Goal: Transaction & Acquisition: Book appointment/travel/reservation

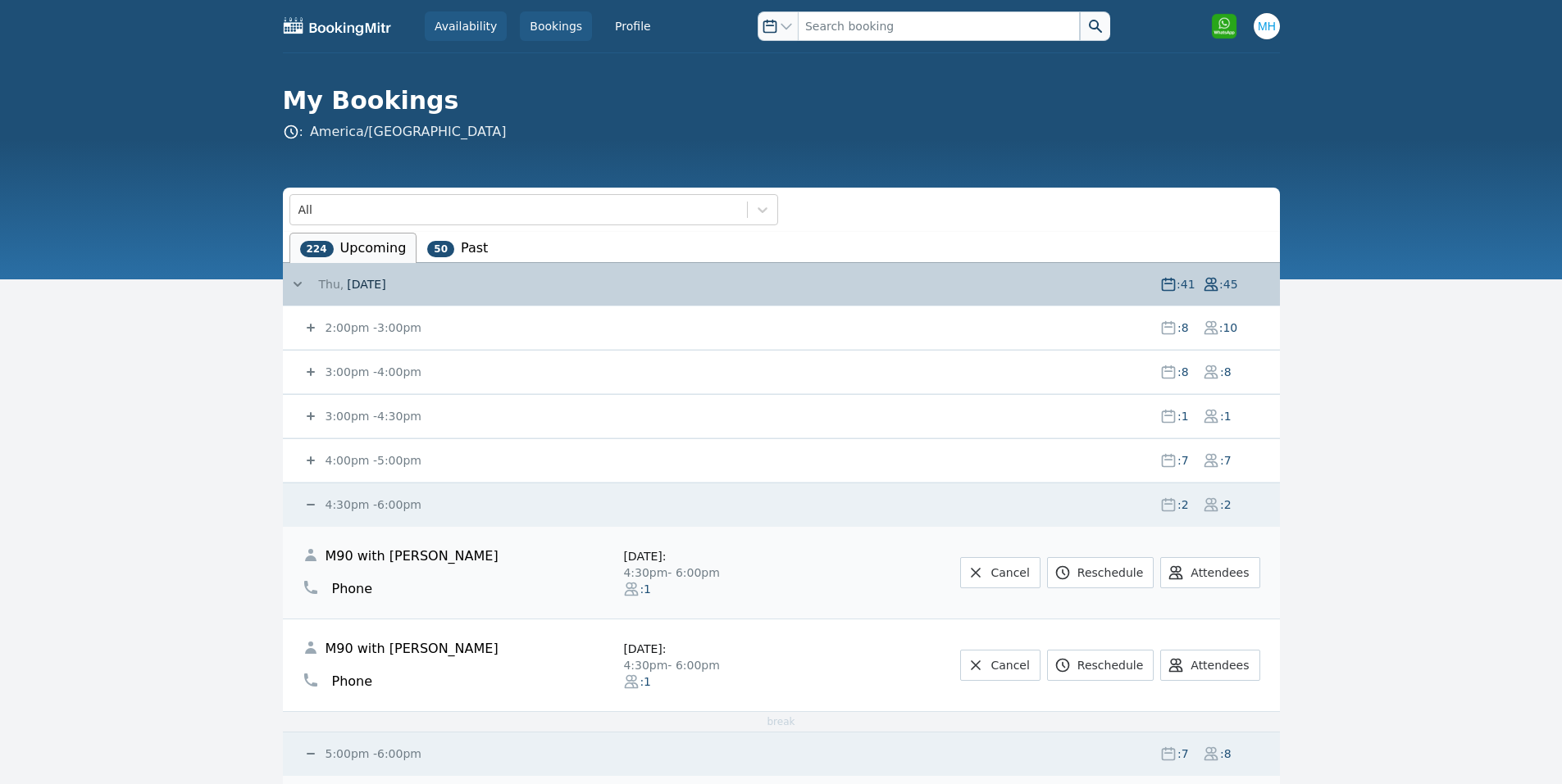
click at [497, 13] on link "Availability" at bounding box center [466, 27] width 82 height 29
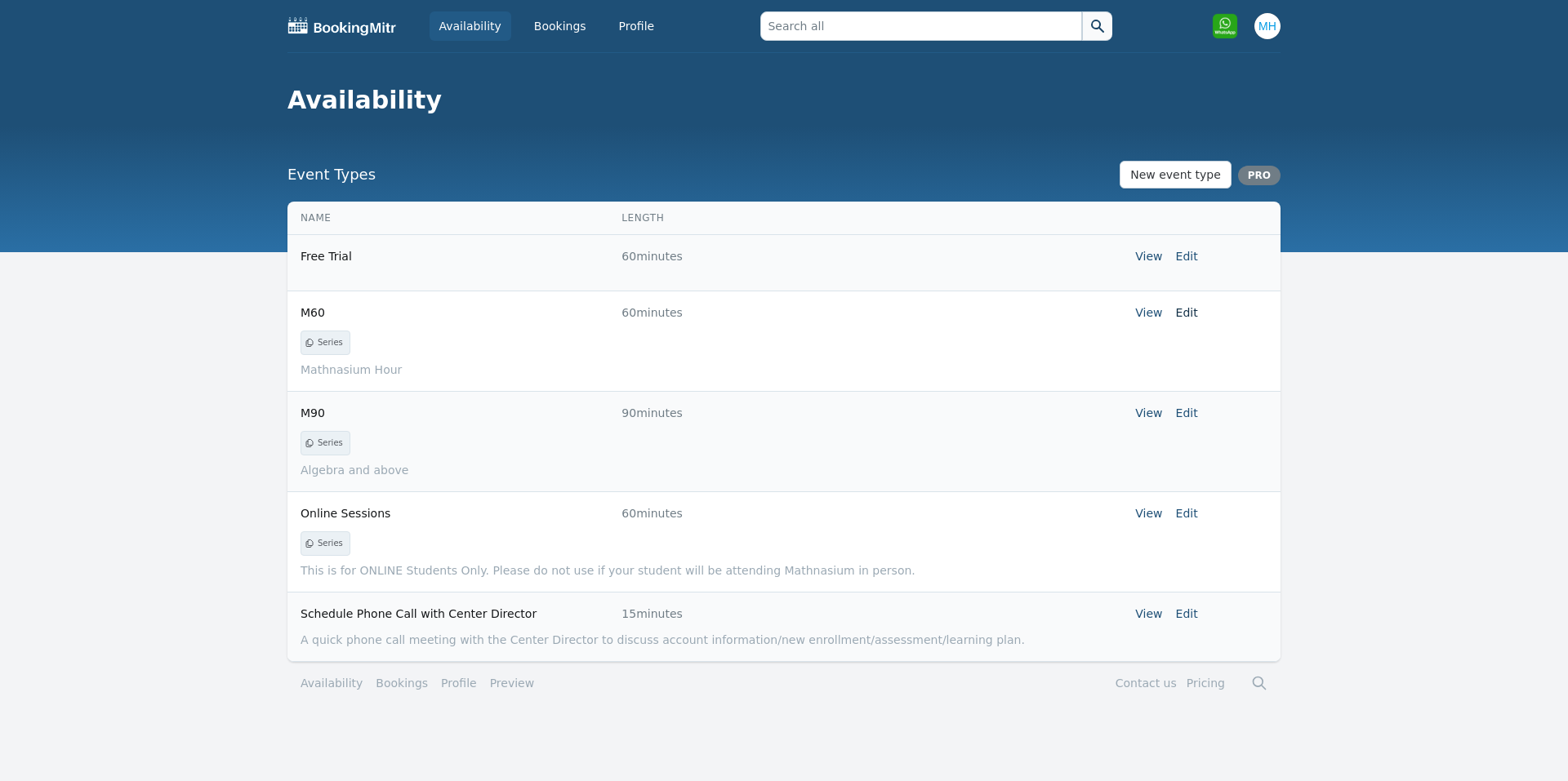
click at [1191, 317] on link "Edit" at bounding box center [1187, 313] width 22 height 13
click at [1154, 316] on link "View" at bounding box center [1149, 313] width 27 height 13
click at [531, 34] on link "Bookings" at bounding box center [560, 26] width 72 height 29
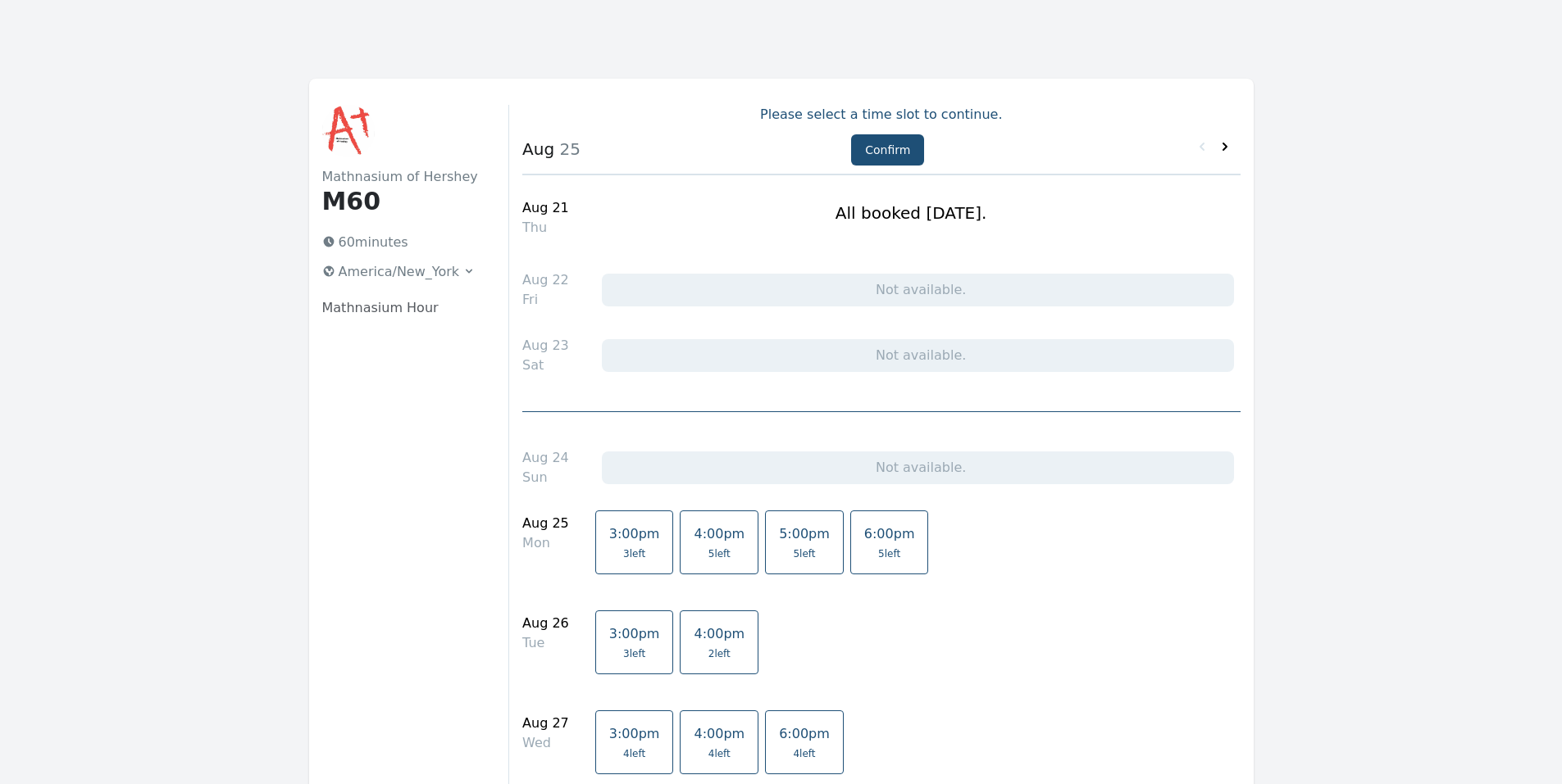
click at [1226, 149] on icon at bounding box center [1225, 146] width 16 height 16
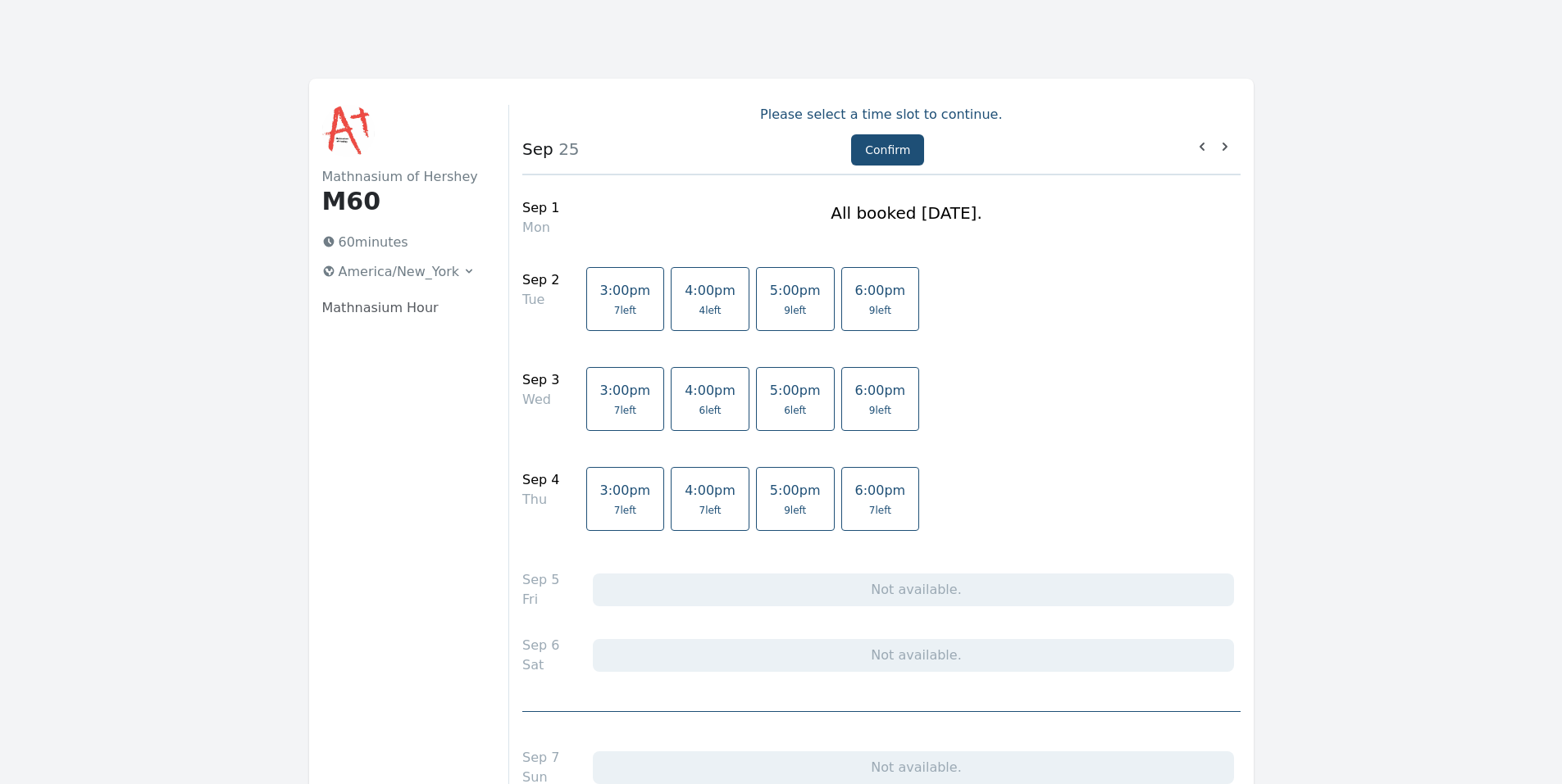
click at [698, 405] on span "6 left" at bounding box center [709, 411] width 22 height 13
drag, startPoint x: 878, startPoint y: 155, endPoint x: 887, endPoint y: 153, distance: 9.2
click at [879, 155] on button "Confirm" at bounding box center [888, 150] width 73 height 31
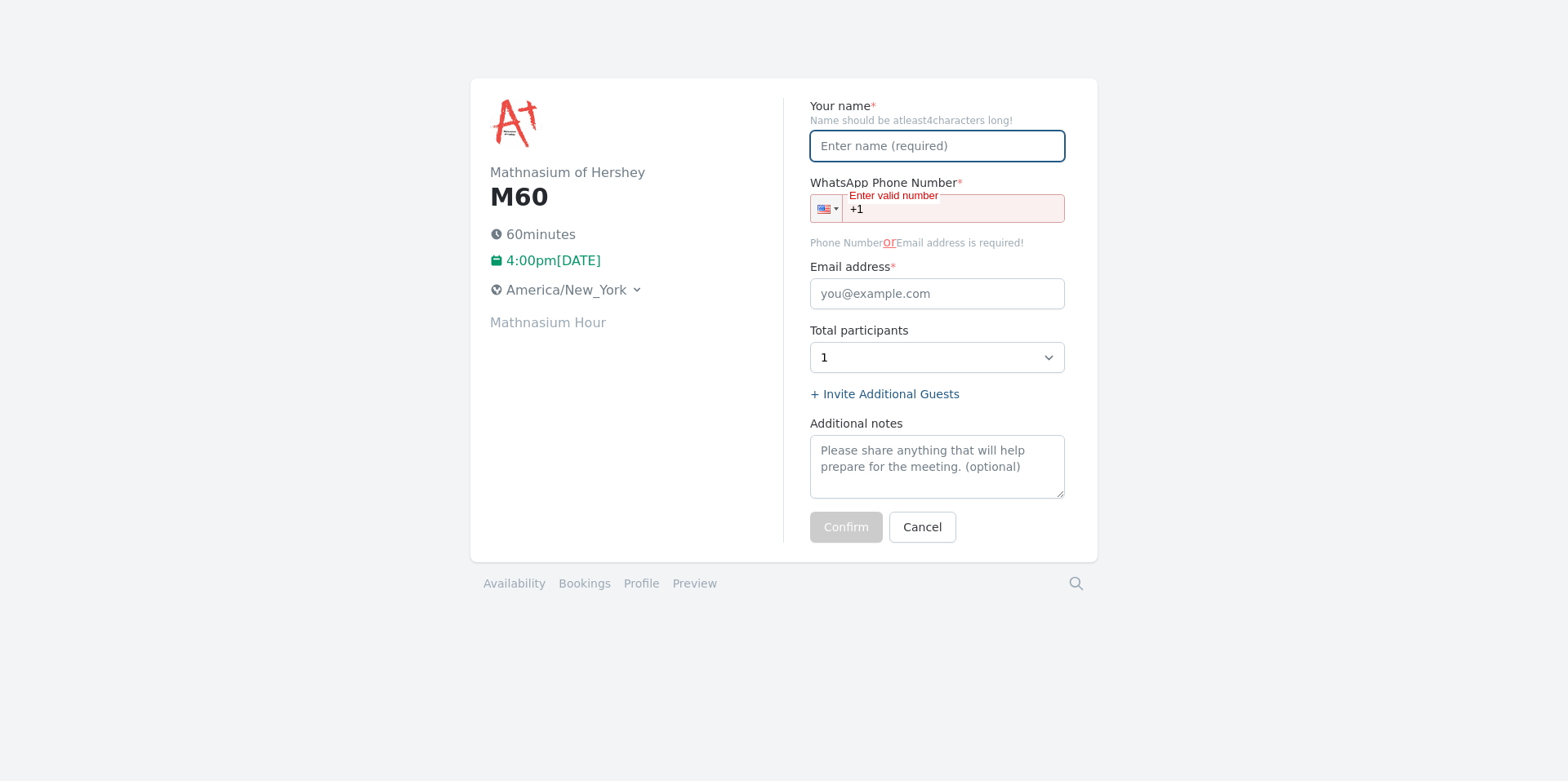
click at [993, 150] on input "Your name *" at bounding box center [938, 146] width 255 height 31
click at [978, 208] on input "+1" at bounding box center [938, 208] width 255 height 28
click at [861, 147] on input "May" at bounding box center [938, 146] width 255 height 31
click at [820, 148] on input "May" at bounding box center [938, 146] width 255 height 31
drag, startPoint x: 854, startPoint y: 145, endPoint x: 812, endPoint y: 143, distance: 42.0
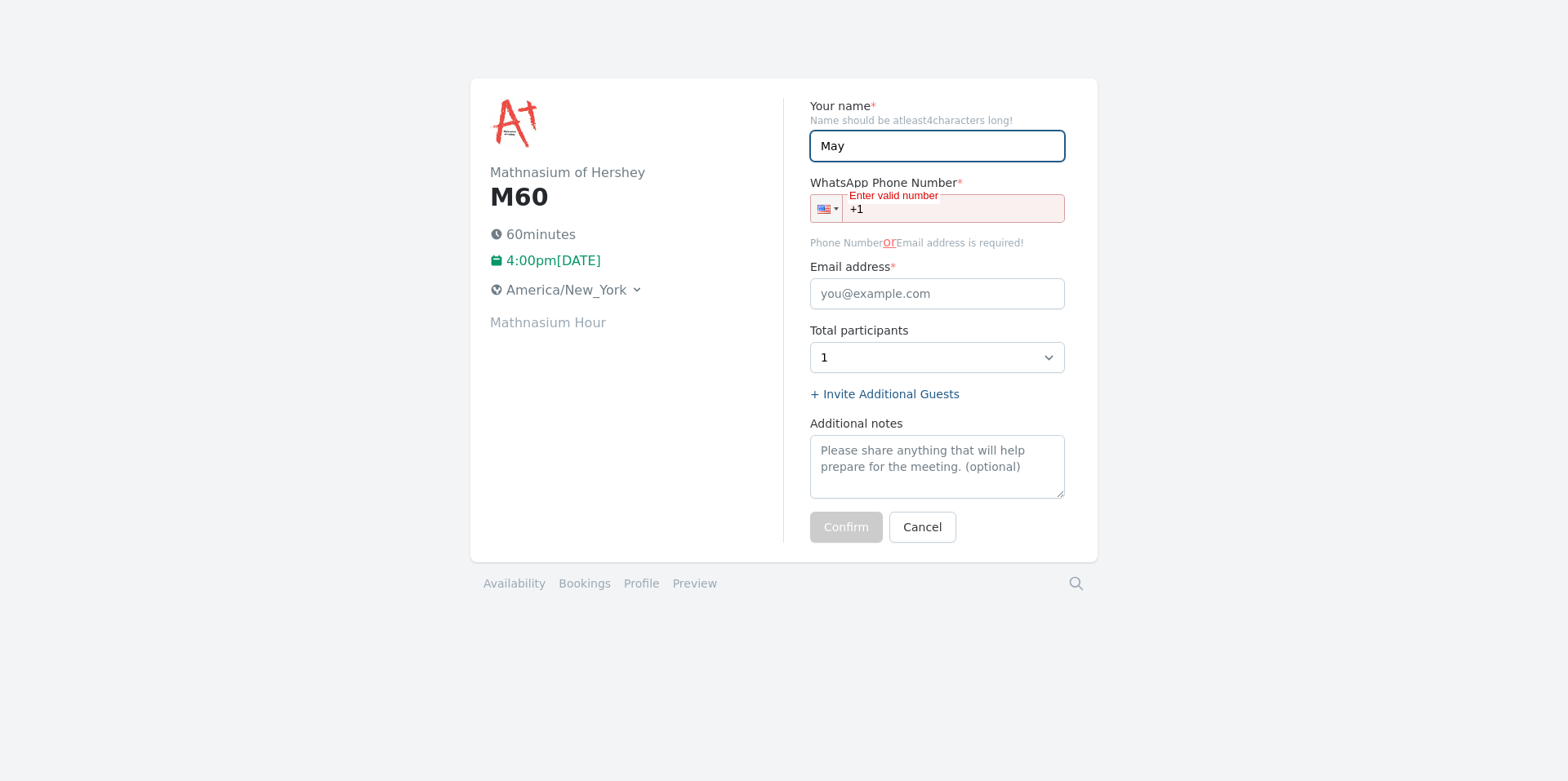
click at [812, 143] on input "May" at bounding box center [938, 146] width 255 height 31
type input "Jamie (May)"
click at [970, 206] on input "+1" at bounding box center [938, 208] width 255 height 28
paste input "(831) 421-2480"
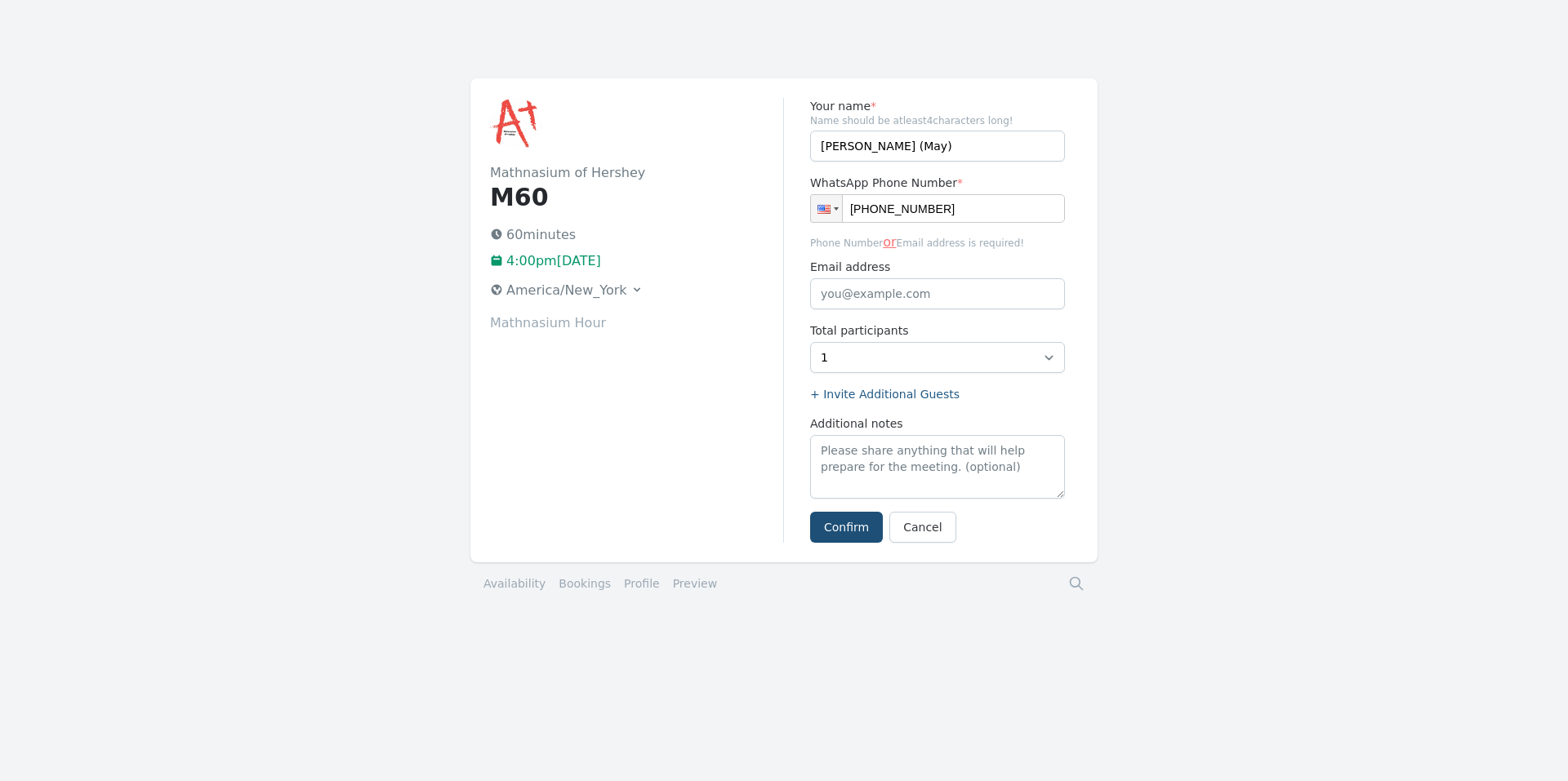
type input "+1 (831) 421-2480"
click at [902, 293] on input "Email address" at bounding box center [938, 294] width 255 height 31
paste input "jamie@rostra.co"
type input "jamie@rostra.co"
click at [843, 526] on button "Confirm" at bounding box center [847, 528] width 73 height 31
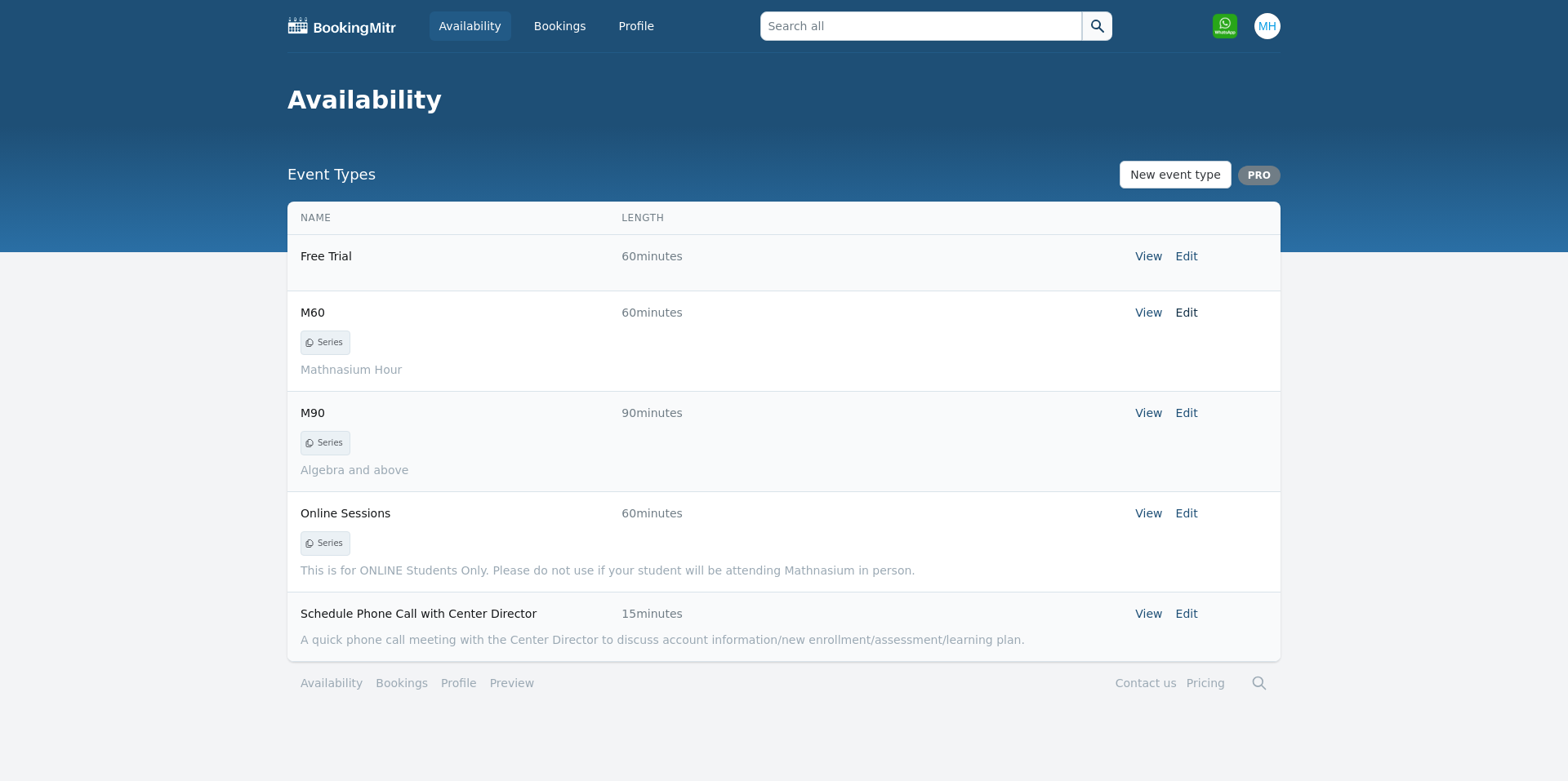
click at [1196, 313] on link "Edit" at bounding box center [1187, 313] width 22 height 13
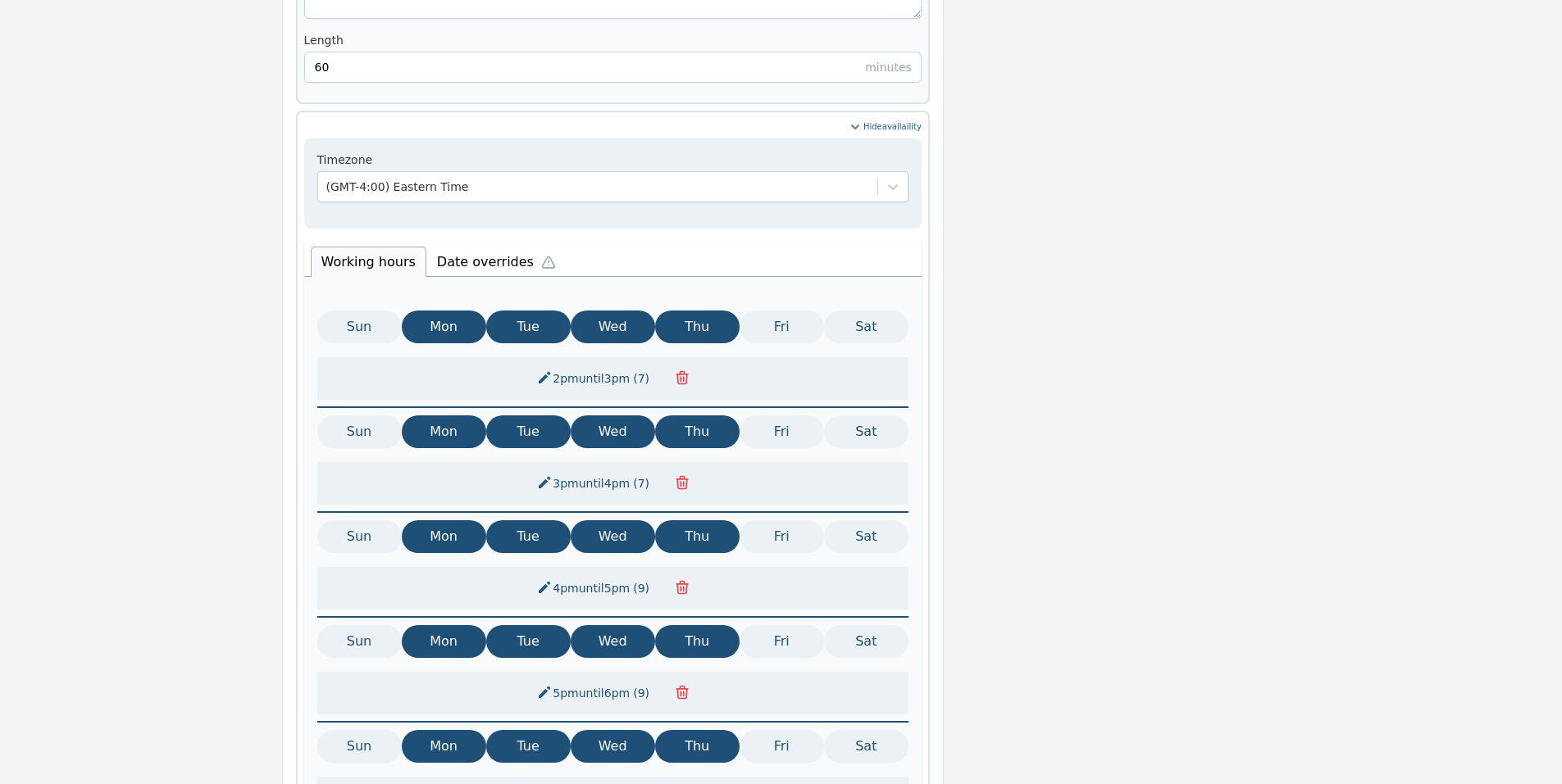
scroll to position [443, 0]
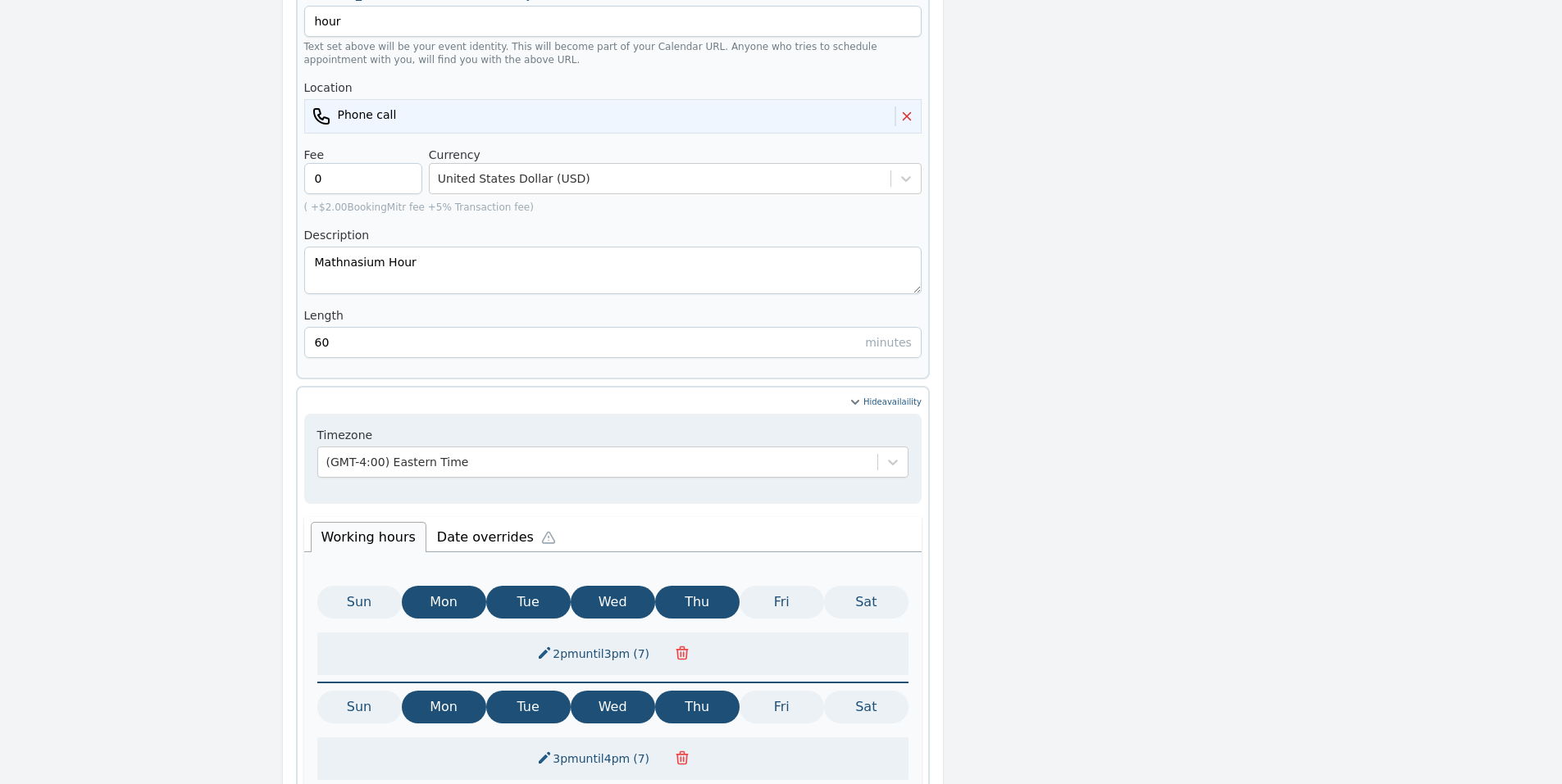
click at [458, 518] on li "Date overrides" at bounding box center [500, 535] width 147 height 35
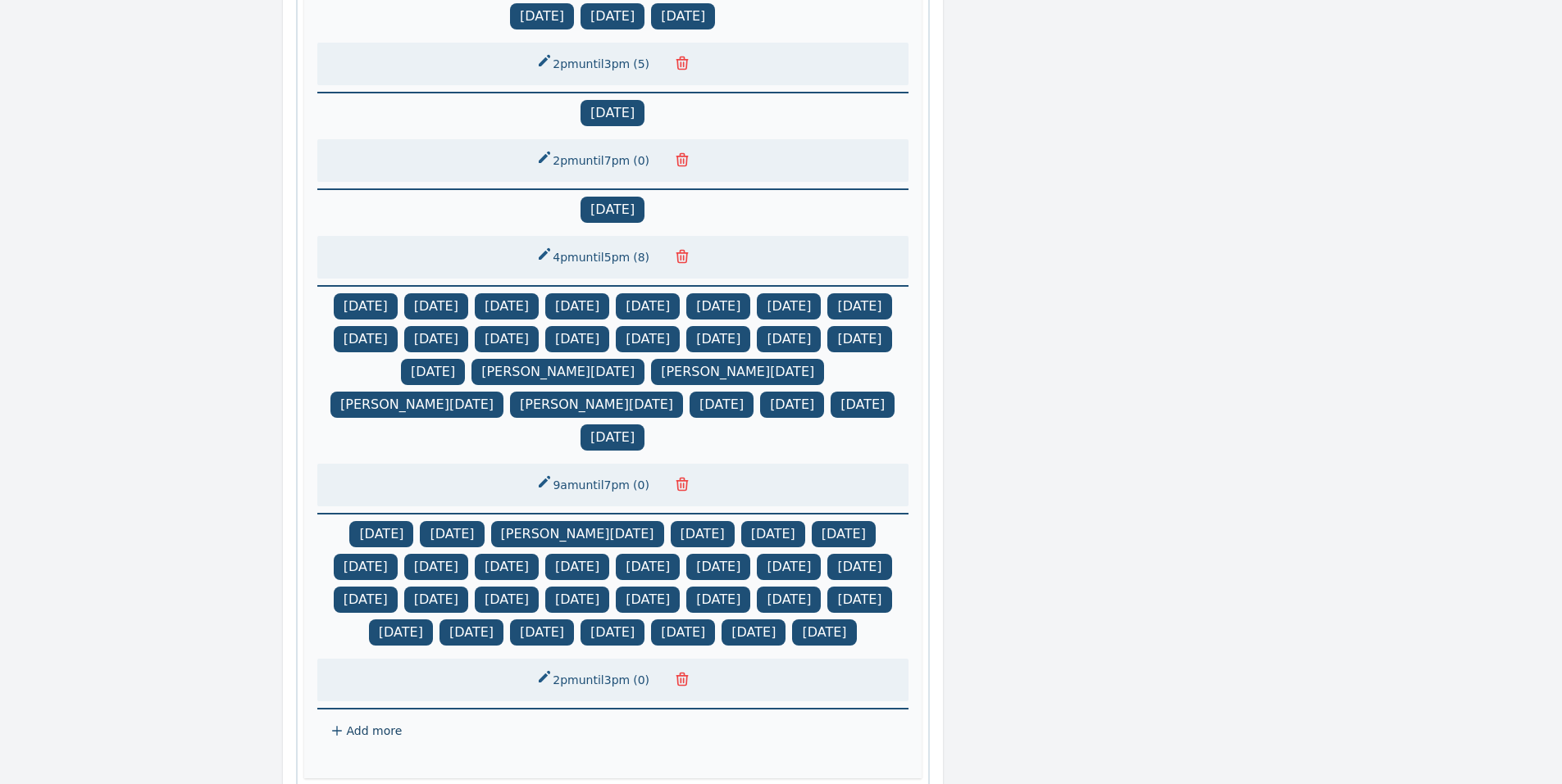
scroll to position [1052, 0]
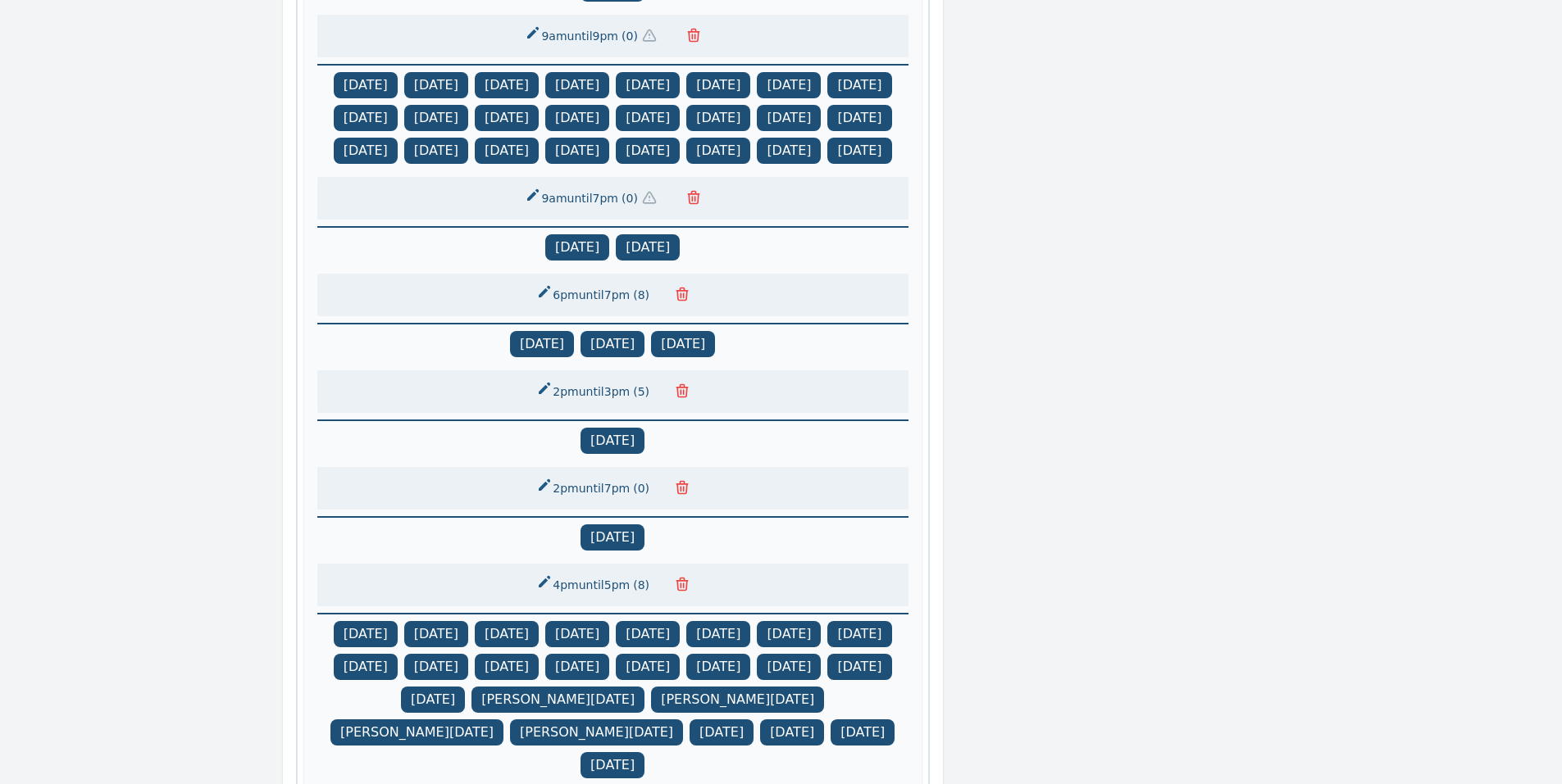
click at [673, 491] on icon "button" at bounding box center [682, 488] width 16 height 16
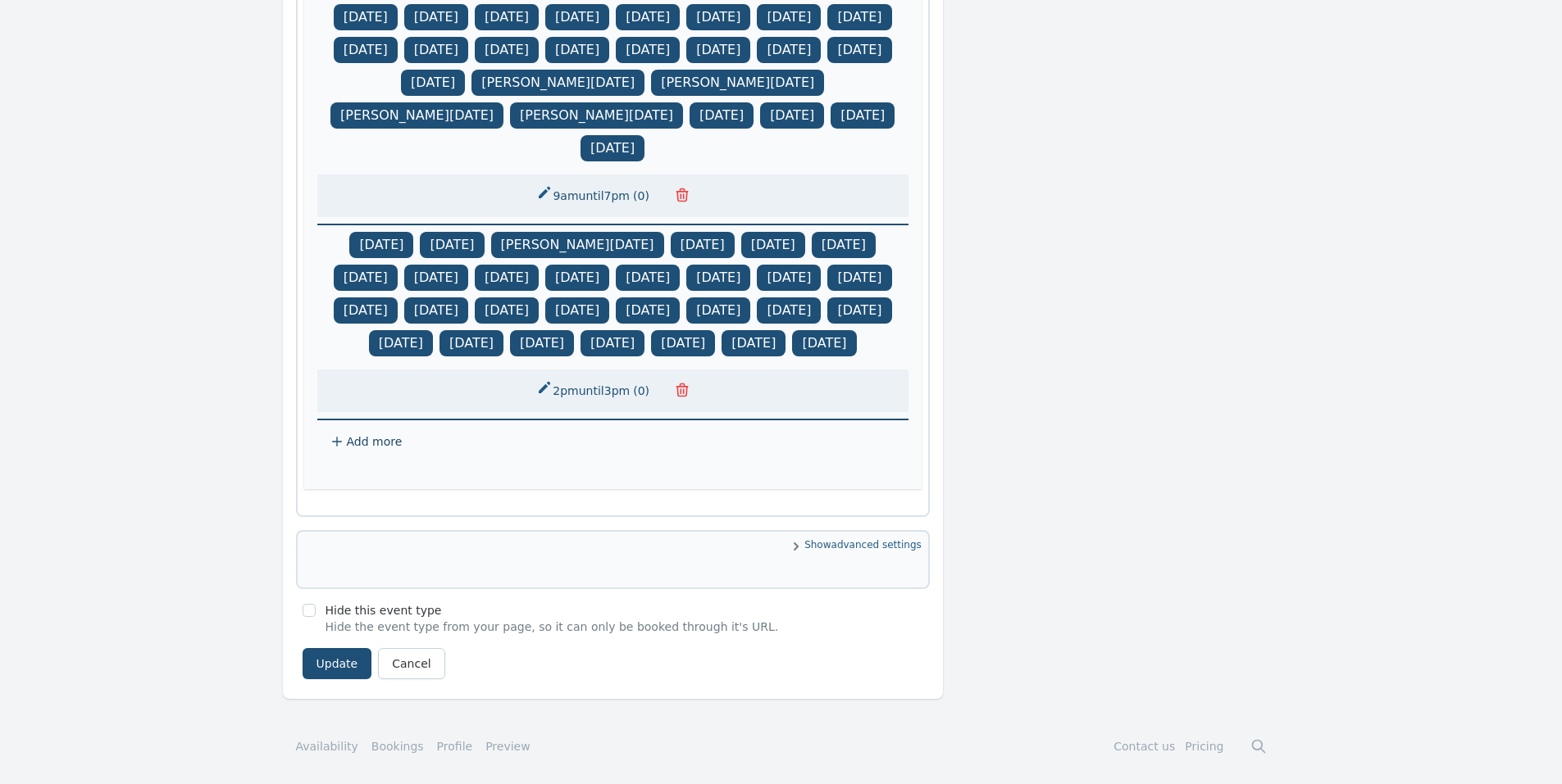
scroll to position [1611, 0]
drag, startPoint x: 325, startPoint y: 658, endPoint x: 382, endPoint y: 637, distance: 60.7
click at [326, 658] on button "Update" at bounding box center [338, 664] width 70 height 31
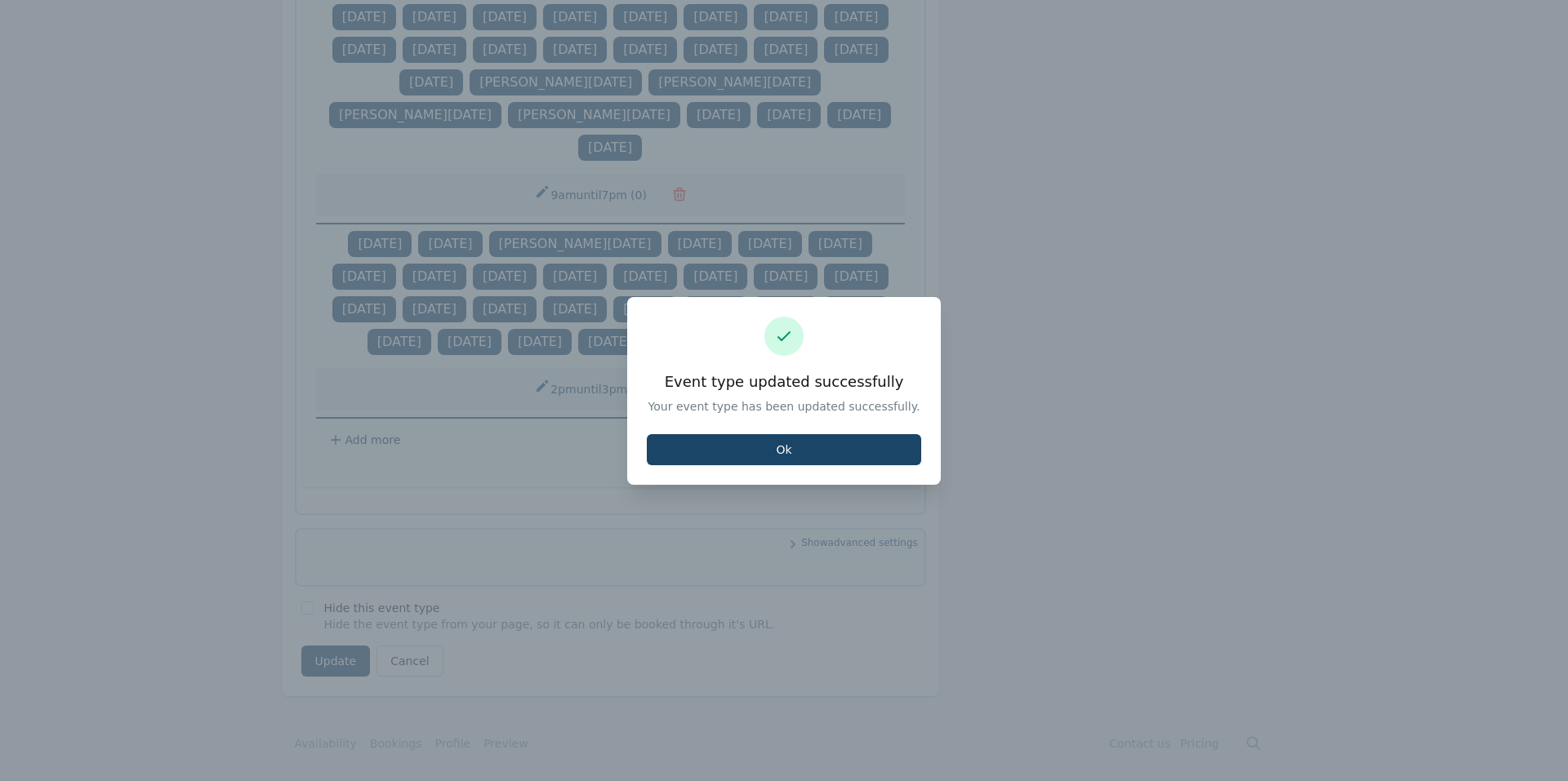
click at [749, 450] on button "Ok" at bounding box center [784, 450] width 274 height 31
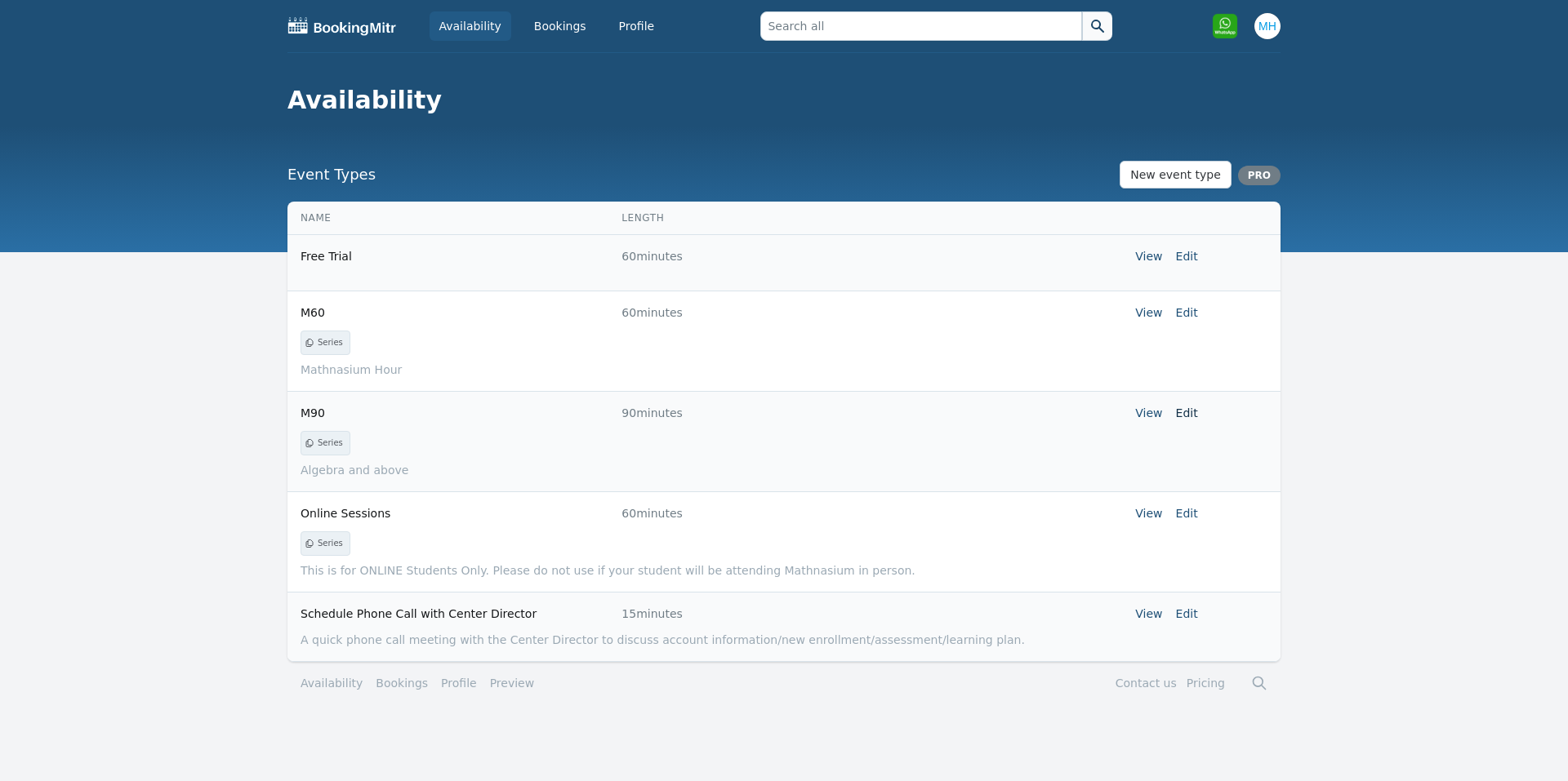
click at [1185, 411] on link "Edit" at bounding box center [1187, 413] width 22 height 13
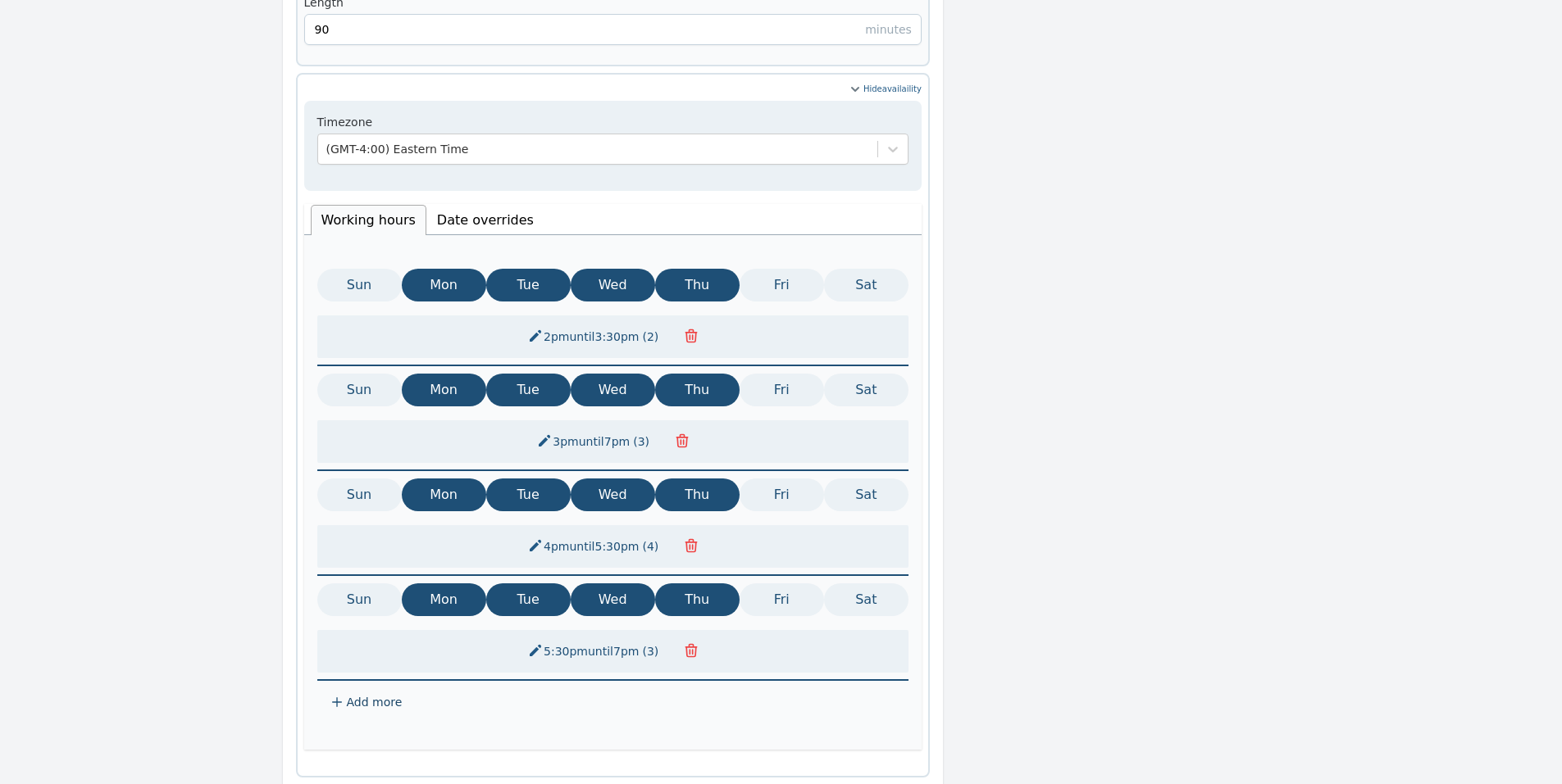
scroll to position [335, 0]
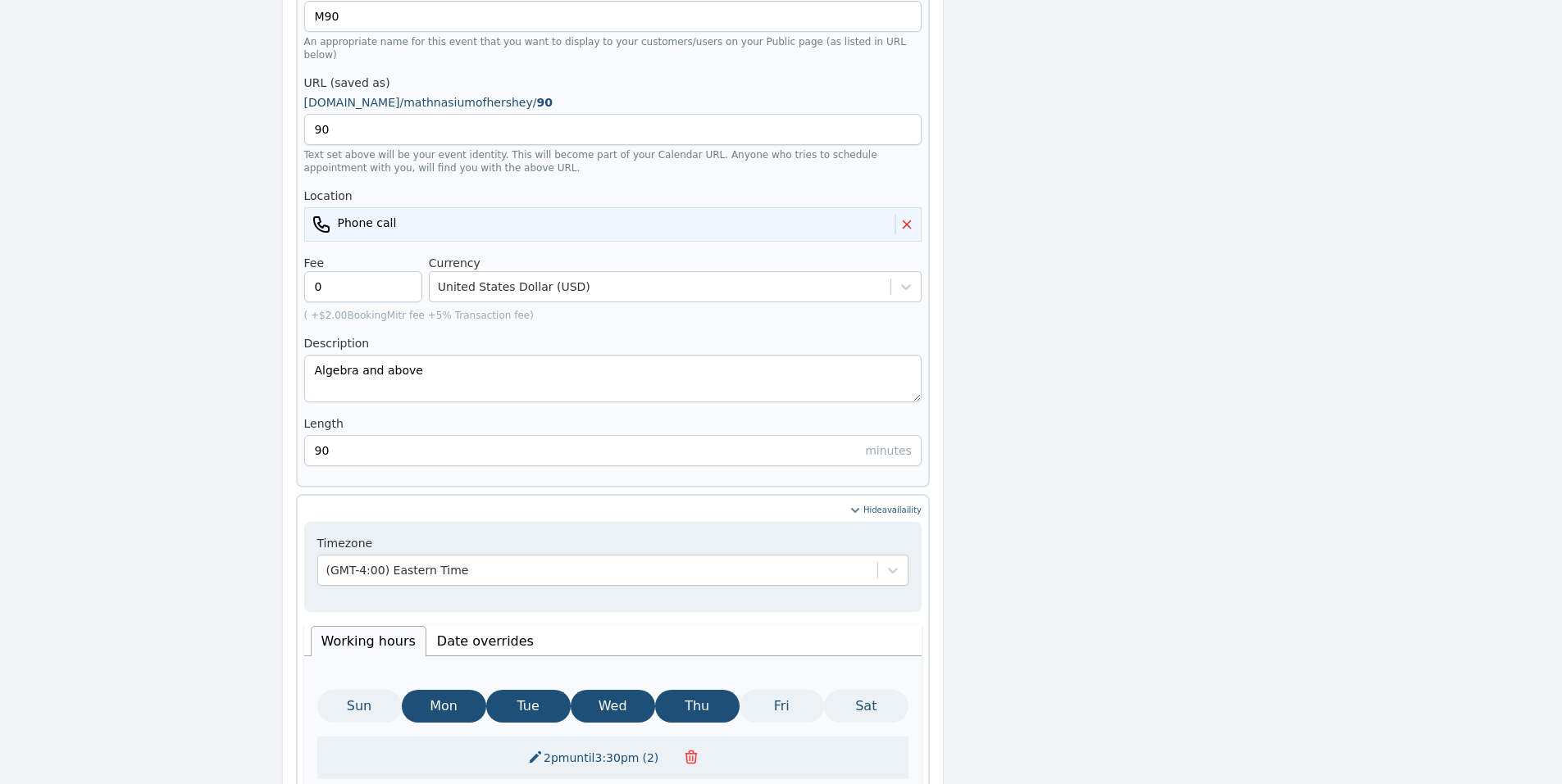
click at [440, 626] on li "Date overrides" at bounding box center [485, 640] width 118 height 30
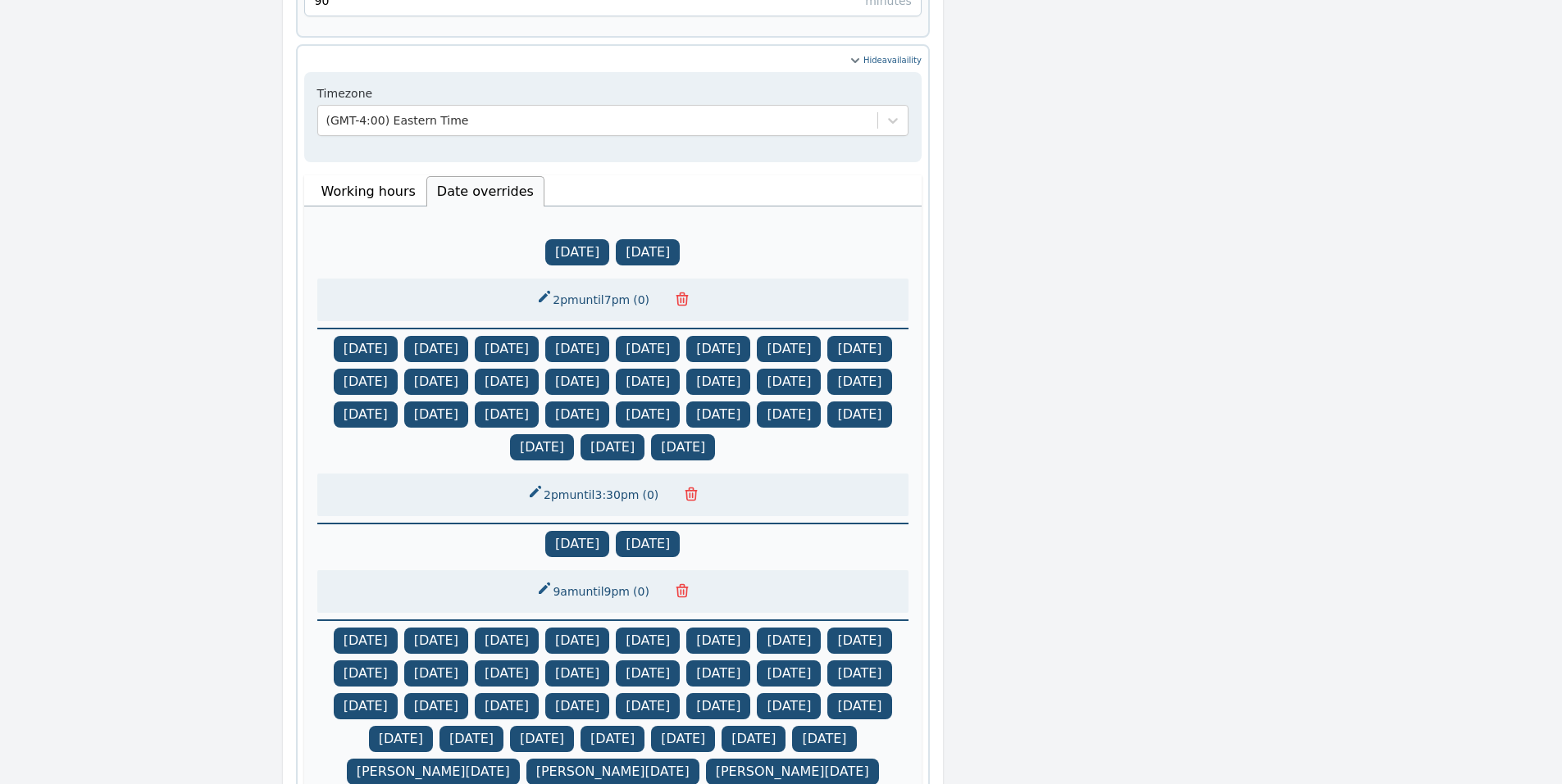
scroll to position [662, 0]
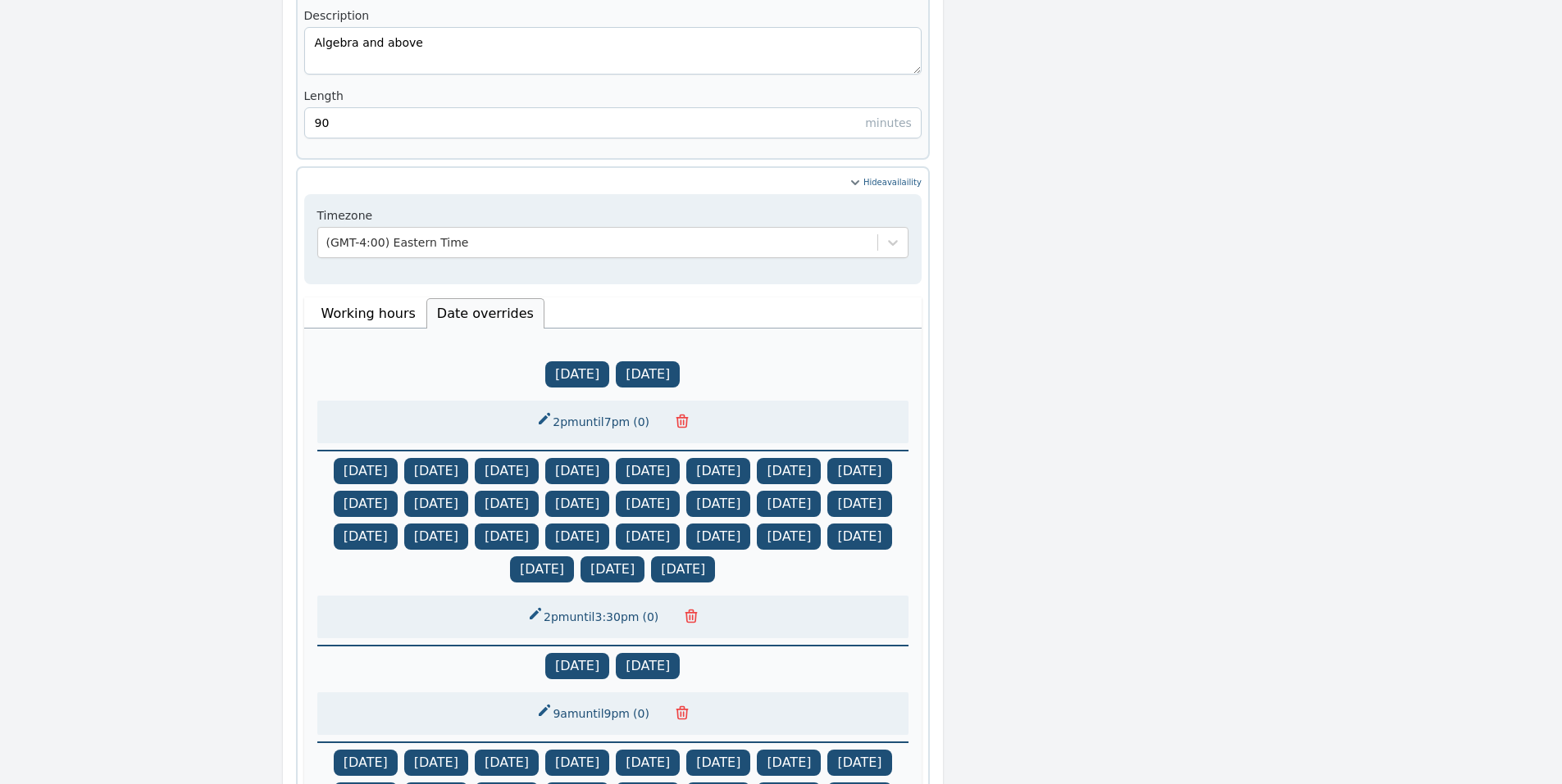
click at [684, 415] on icon "button" at bounding box center [682, 421] width 11 height 12
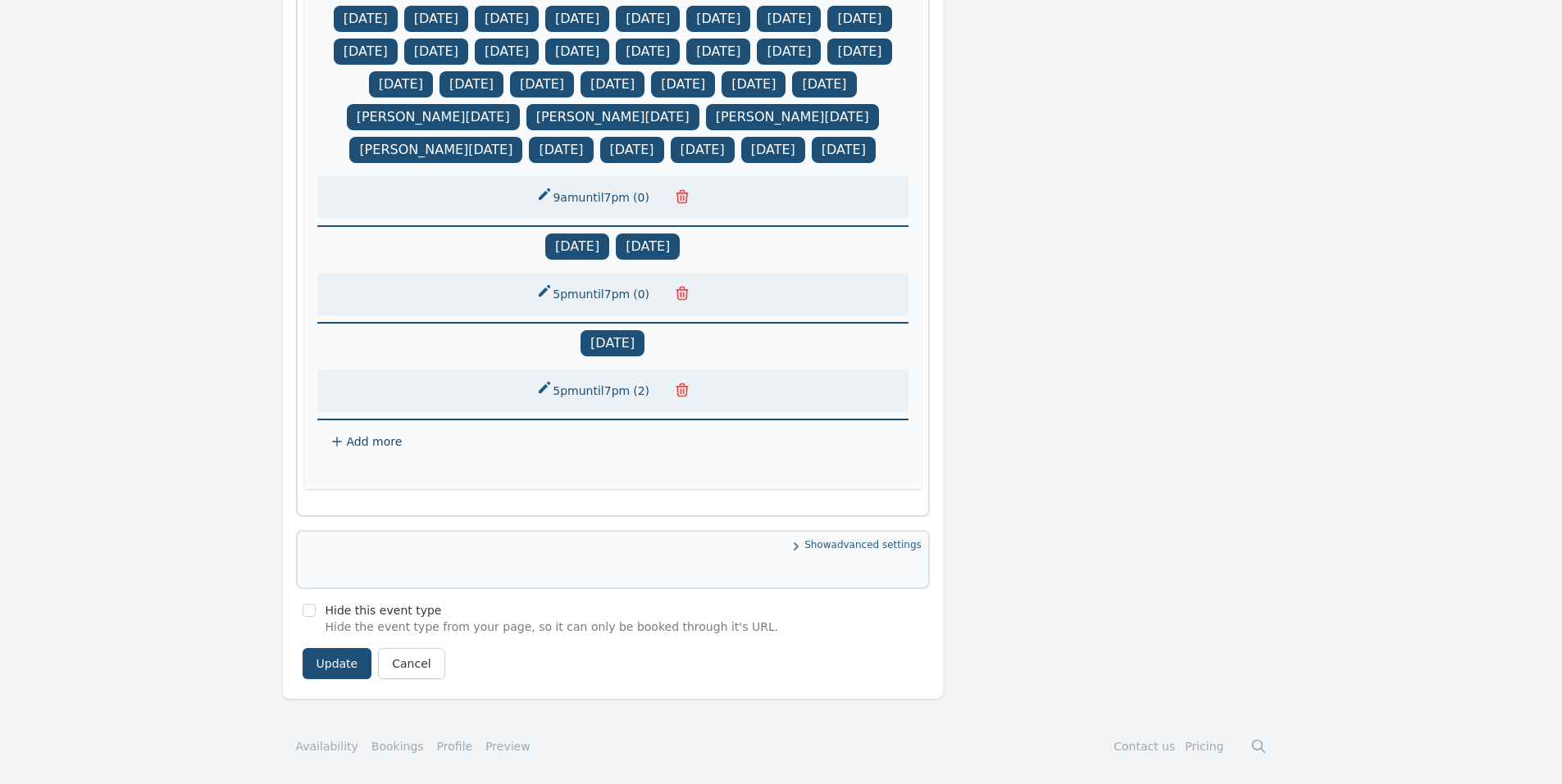
scroll to position [1382, 0]
click at [342, 659] on button "Update" at bounding box center [338, 664] width 70 height 31
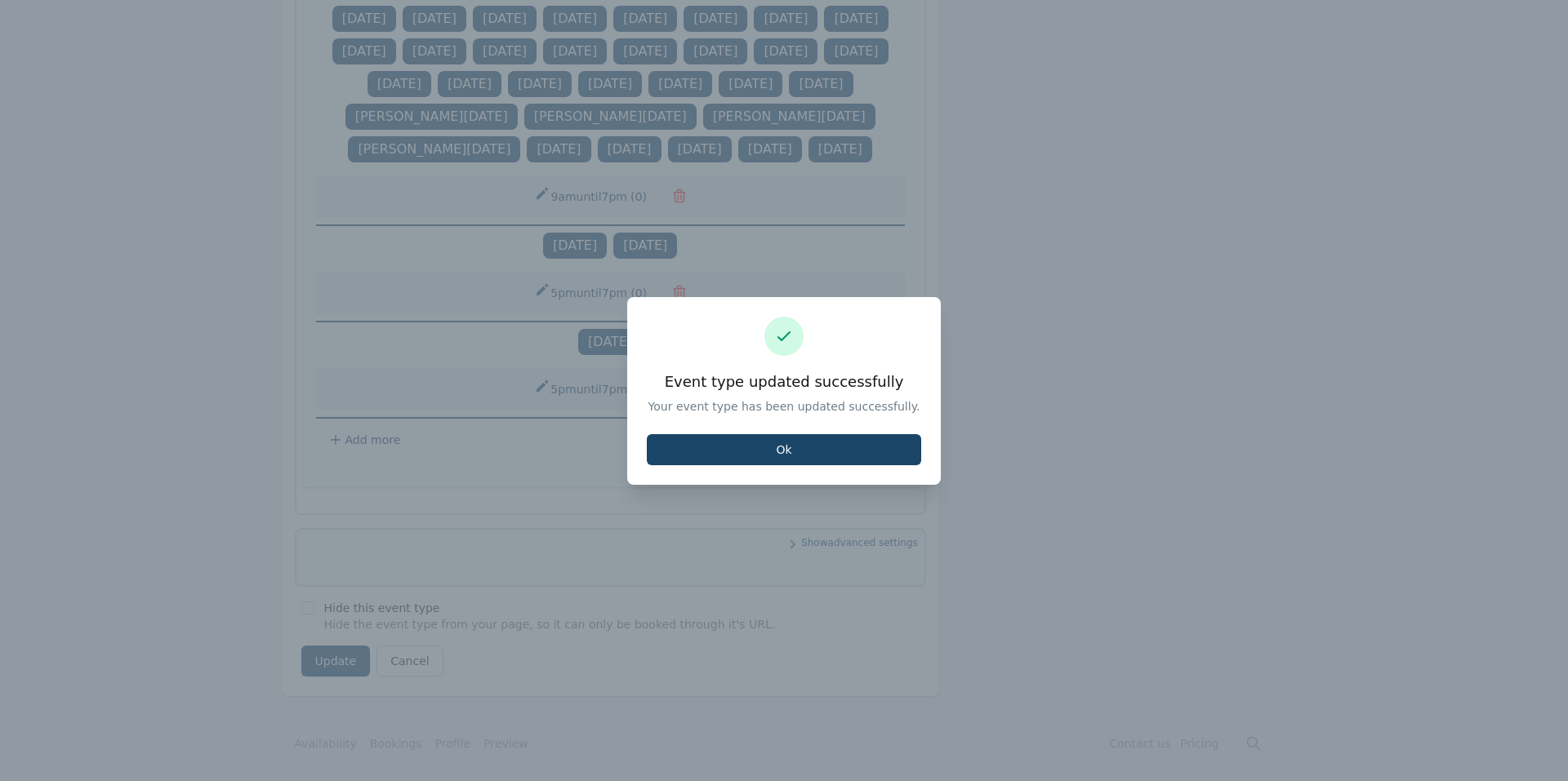
drag, startPoint x: 725, startPoint y: 459, endPoint x: 718, endPoint y: 451, distance: 10.6
click at [724, 459] on button "Ok" at bounding box center [784, 450] width 274 height 31
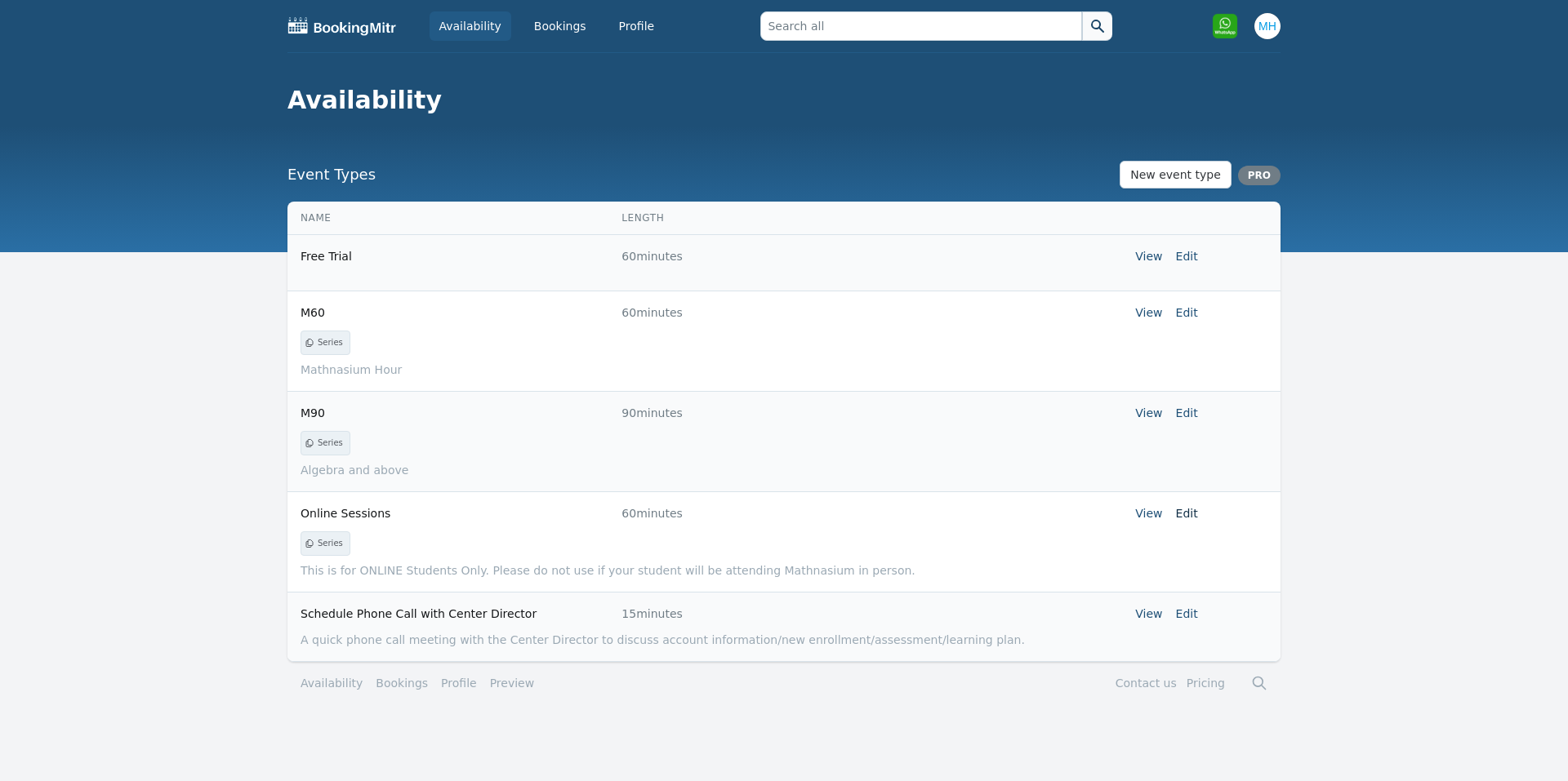
click at [1186, 514] on link "Edit" at bounding box center [1187, 513] width 22 height 13
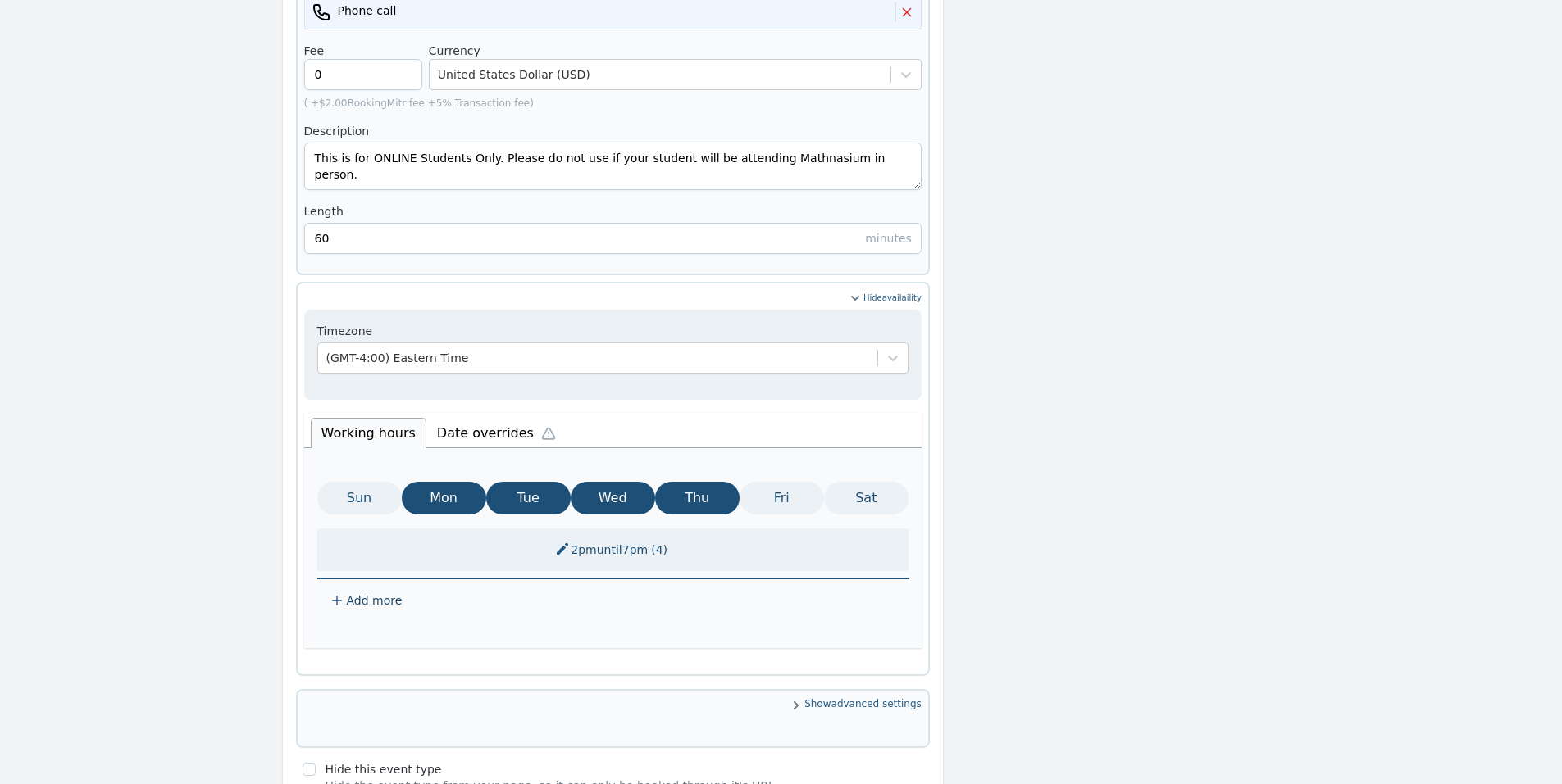
scroll to position [679, 0]
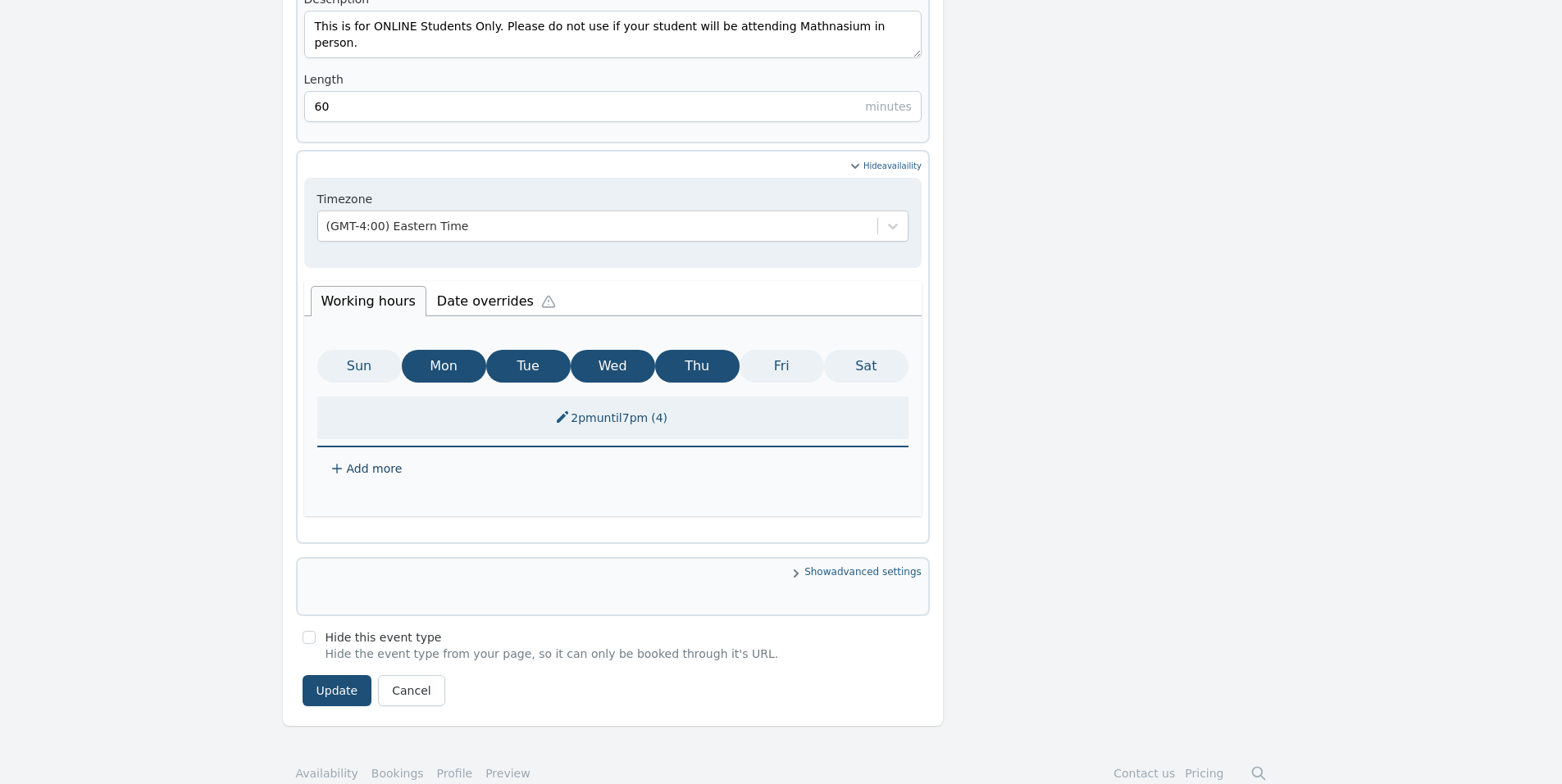
click at [493, 282] on li "Date overrides" at bounding box center [500, 299] width 147 height 35
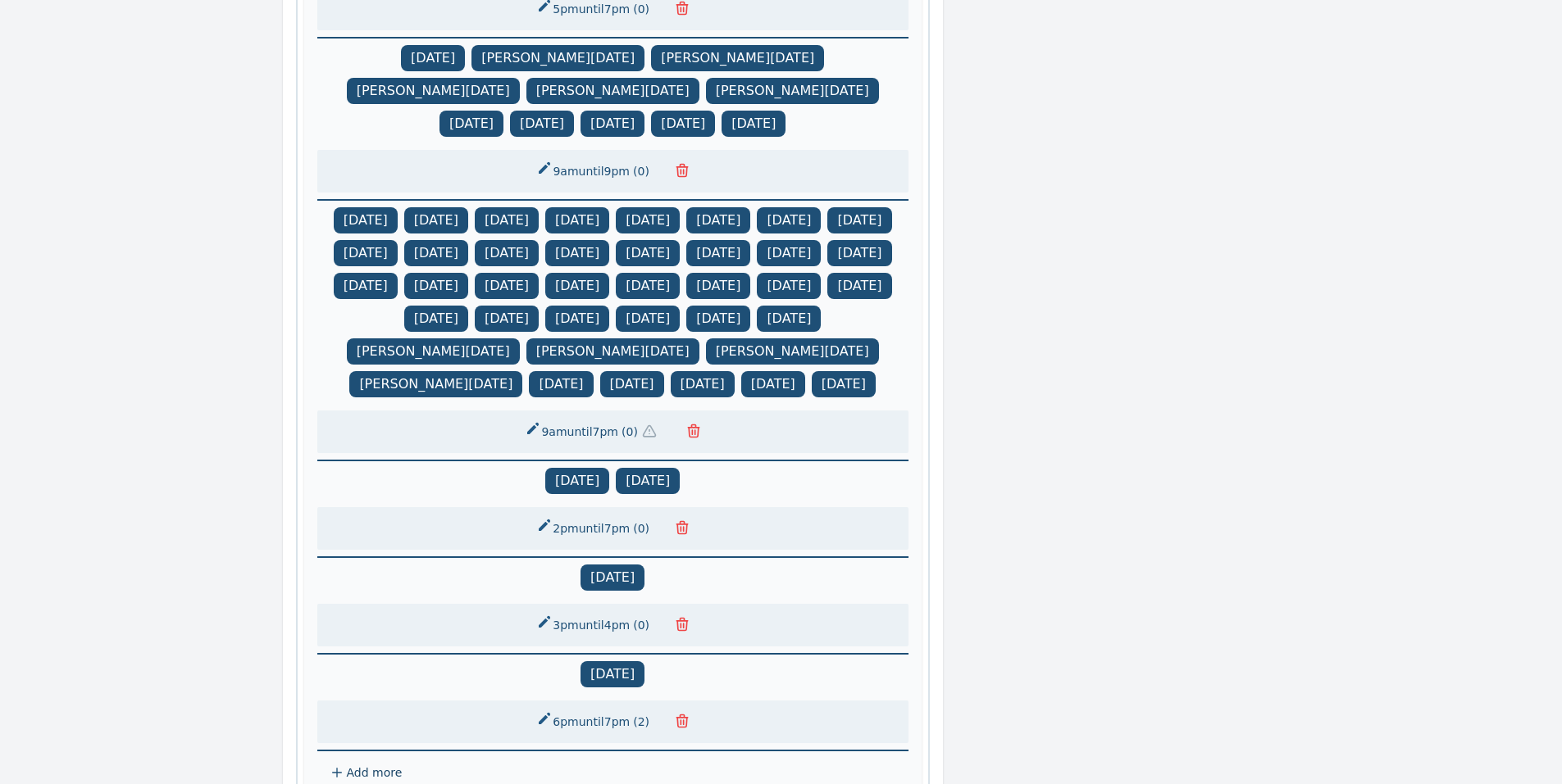
scroll to position [1283, 0]
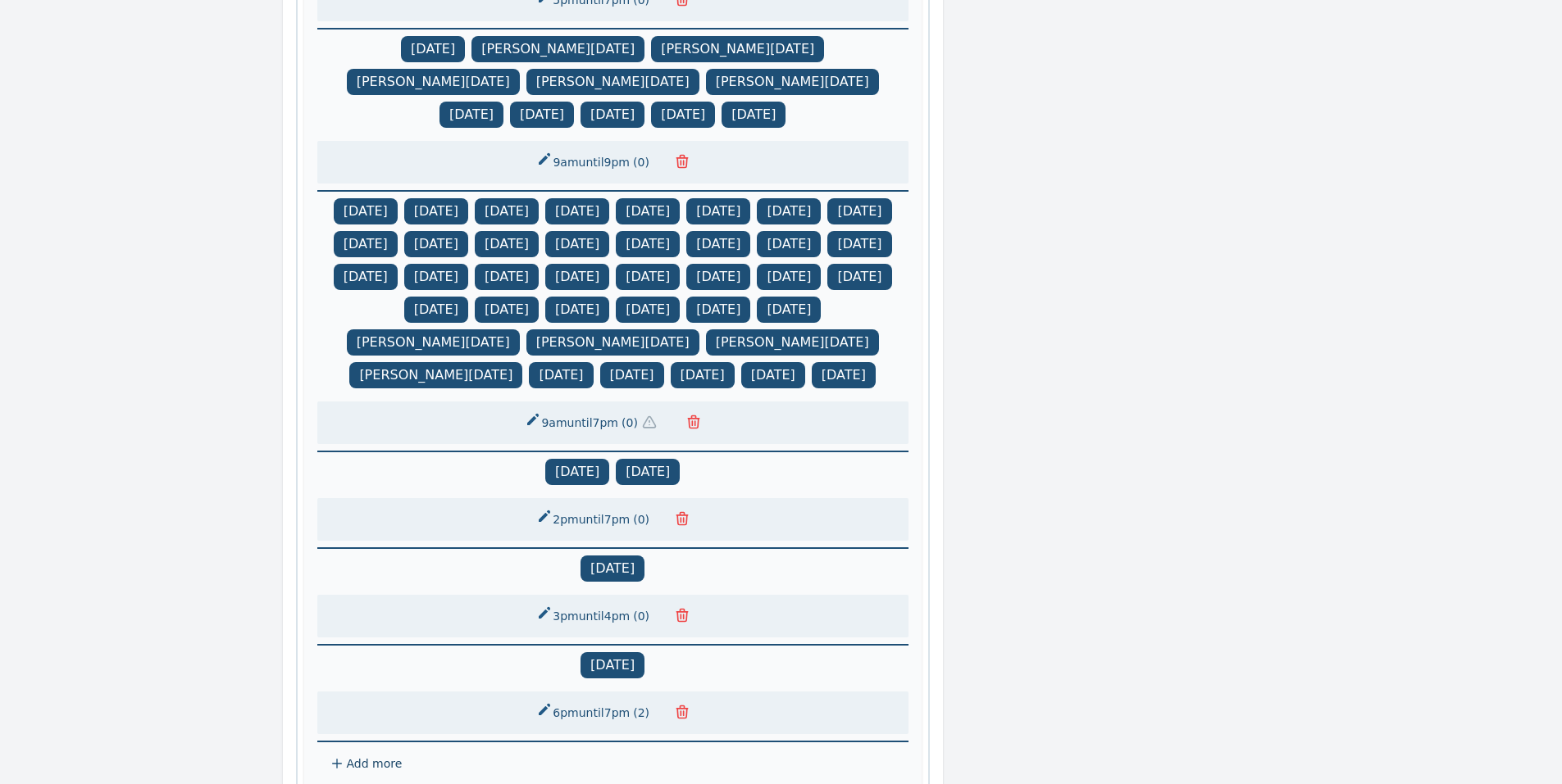
click at [682, 523] on icon "button" at bounding box center [682, 519] width 16 height 16
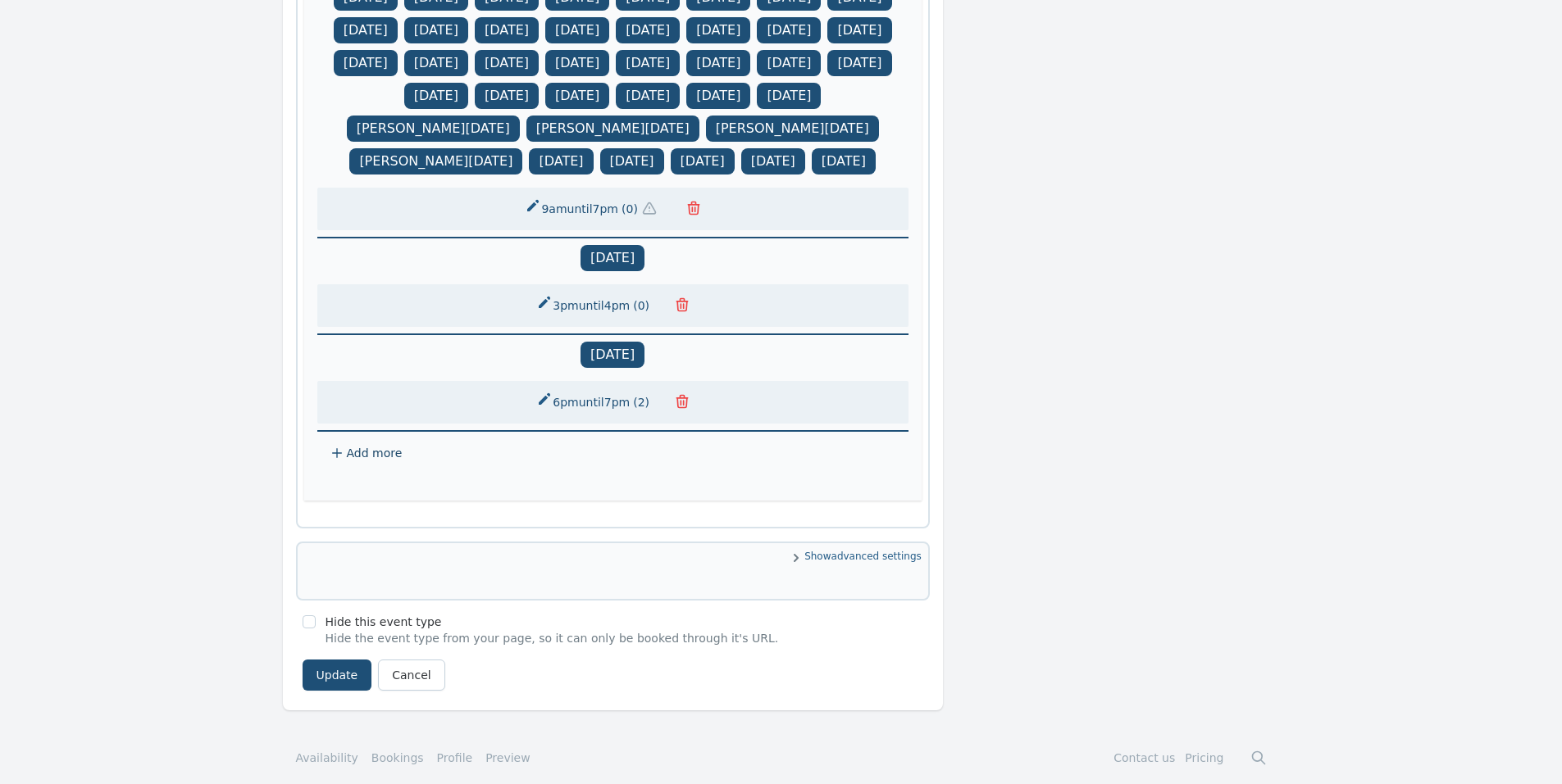
scroll to position [1515, 0]
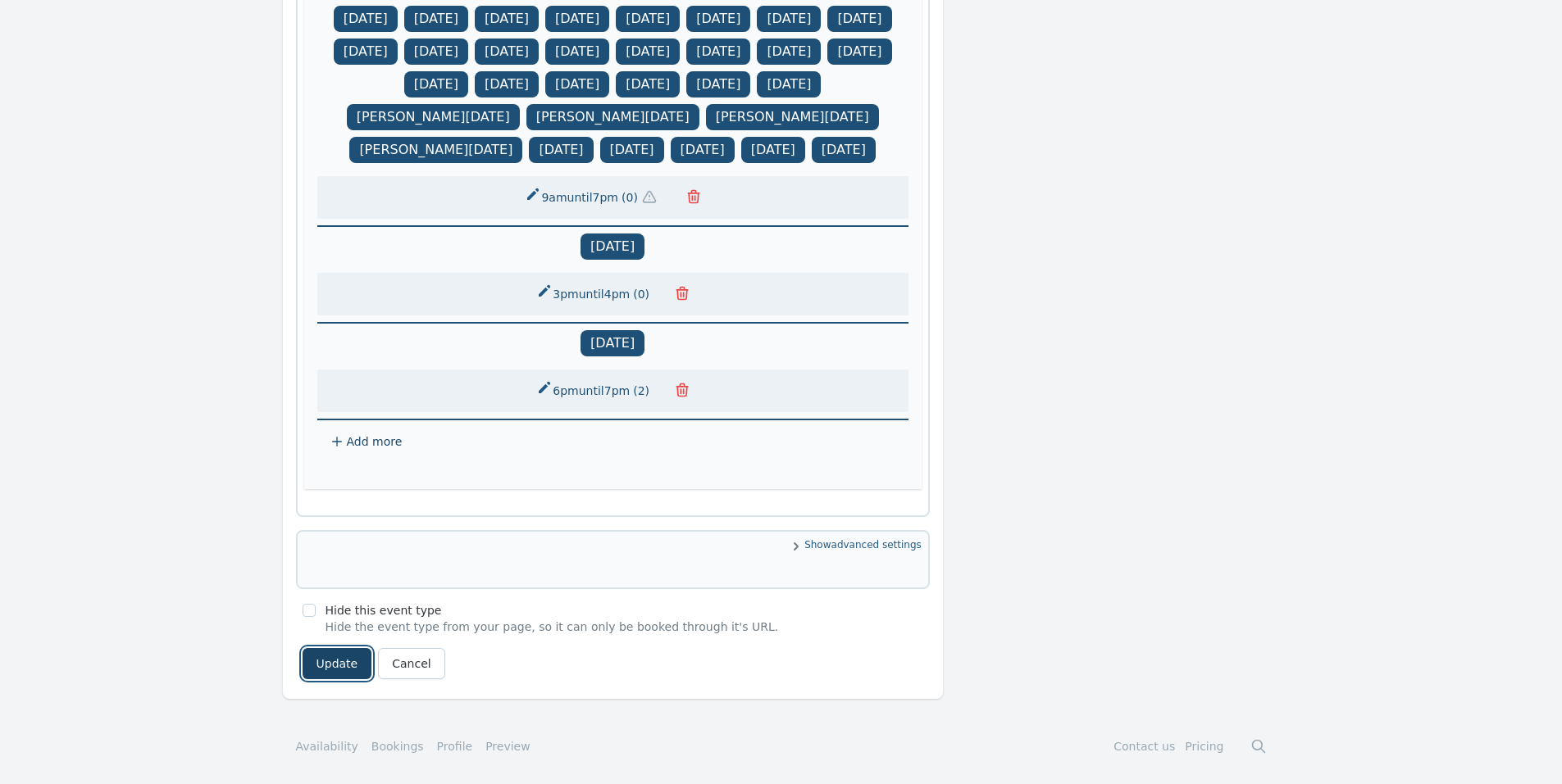
click at [348, 663] on button "Update" at bounding box center [338, 664] width 70 height 31
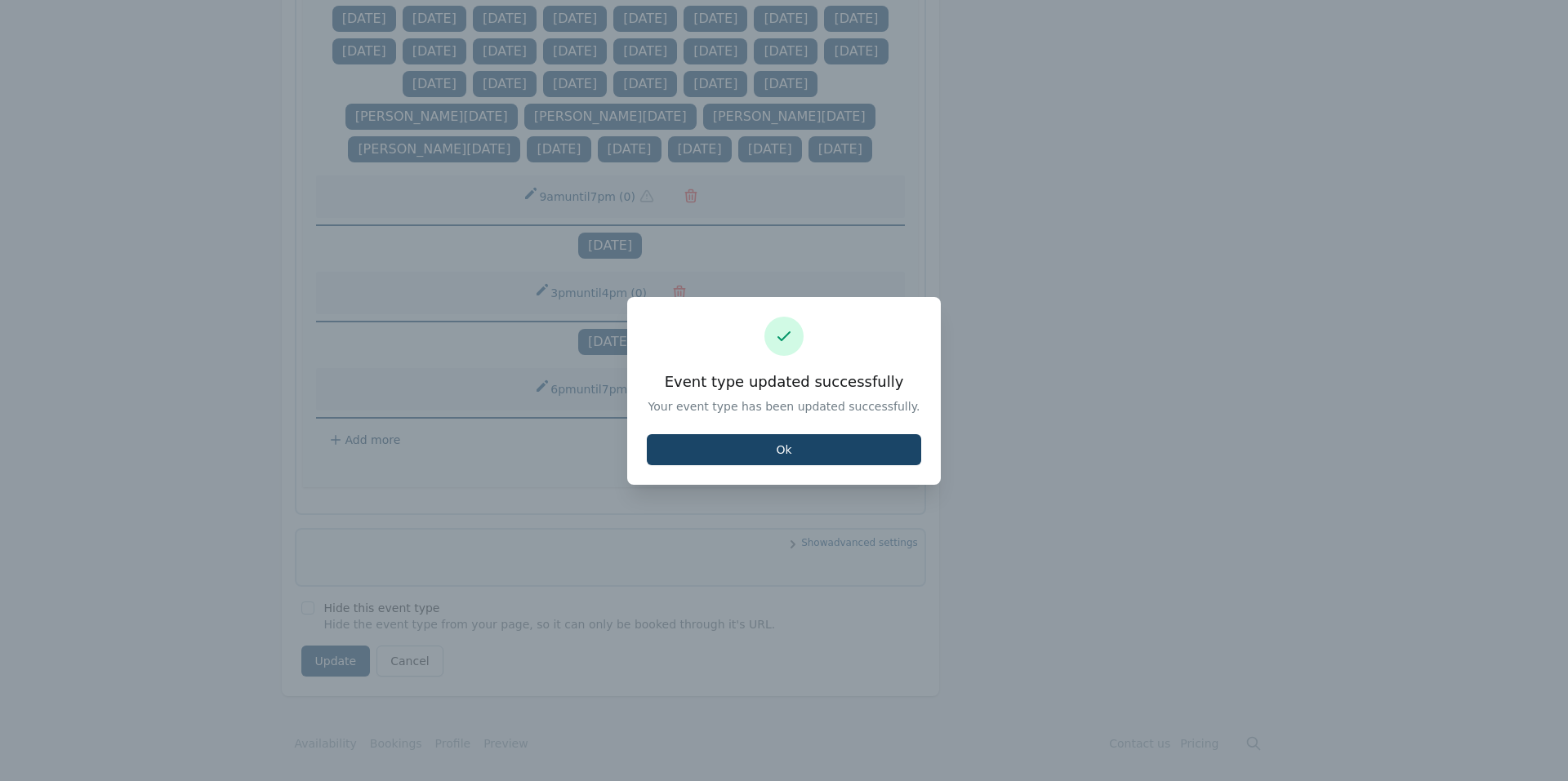
click at [813, 451] on button "Ok" at bounding box center [784, 450] width 274 height 31
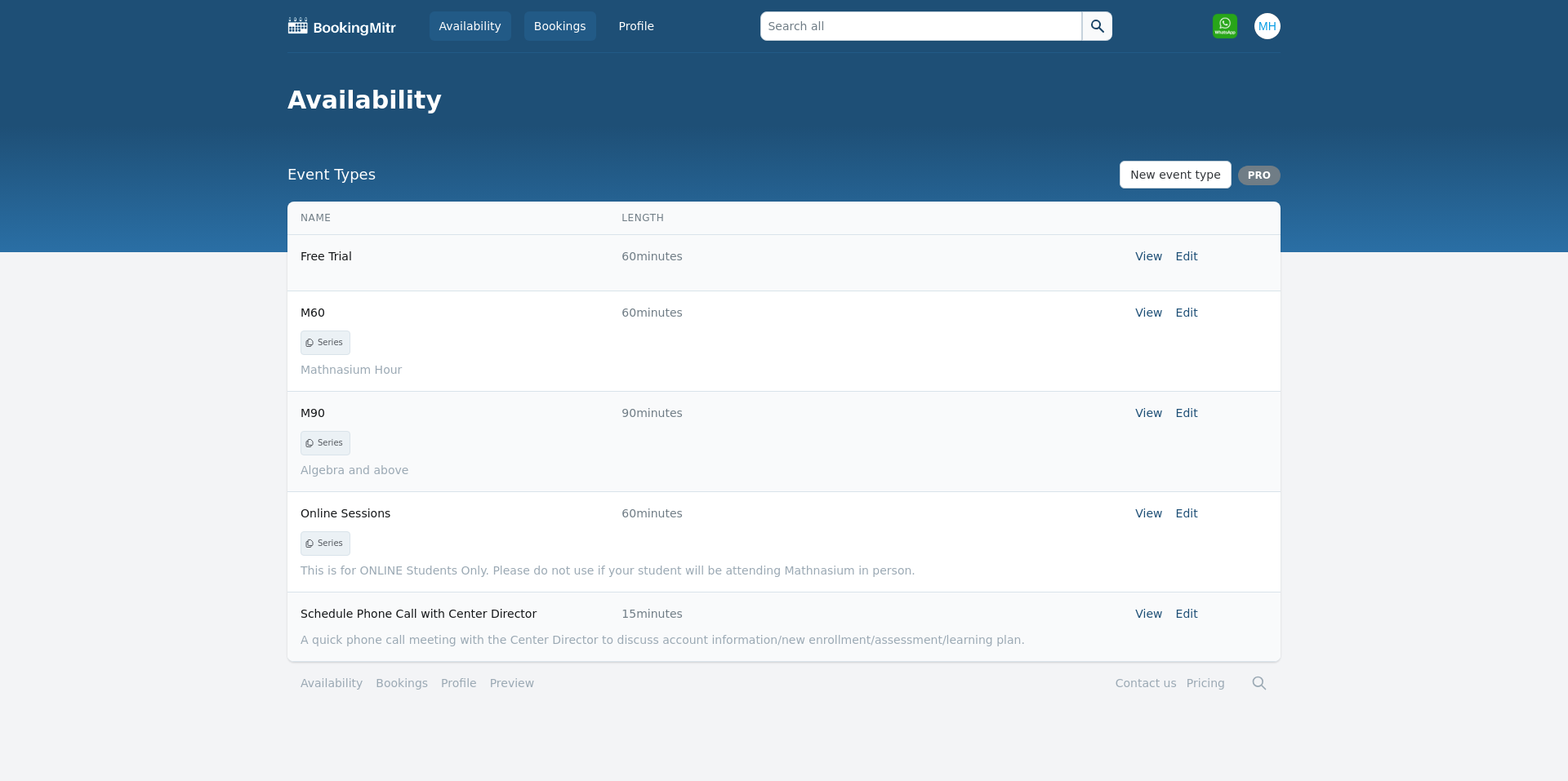
click at [535, 27] on link "Bookings" at bounding box center [560, 26] width 72 height 29
click at [539, 36] on link "Bookings" at bounding box center [560, 26] width 72 height 29
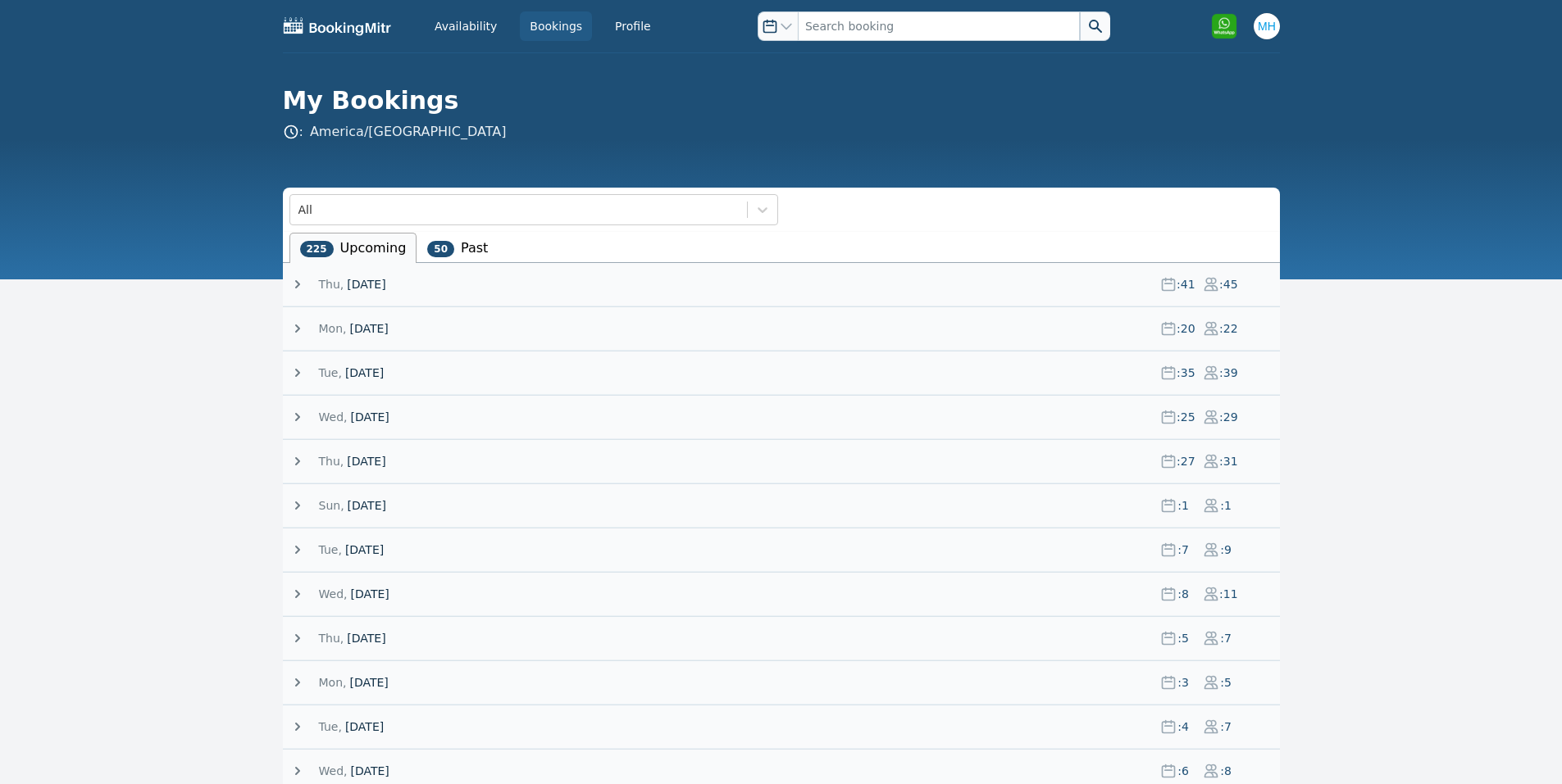
click at [382, 283] on span "[DATE]" at bounding box center [366, 285] width 38 height 16
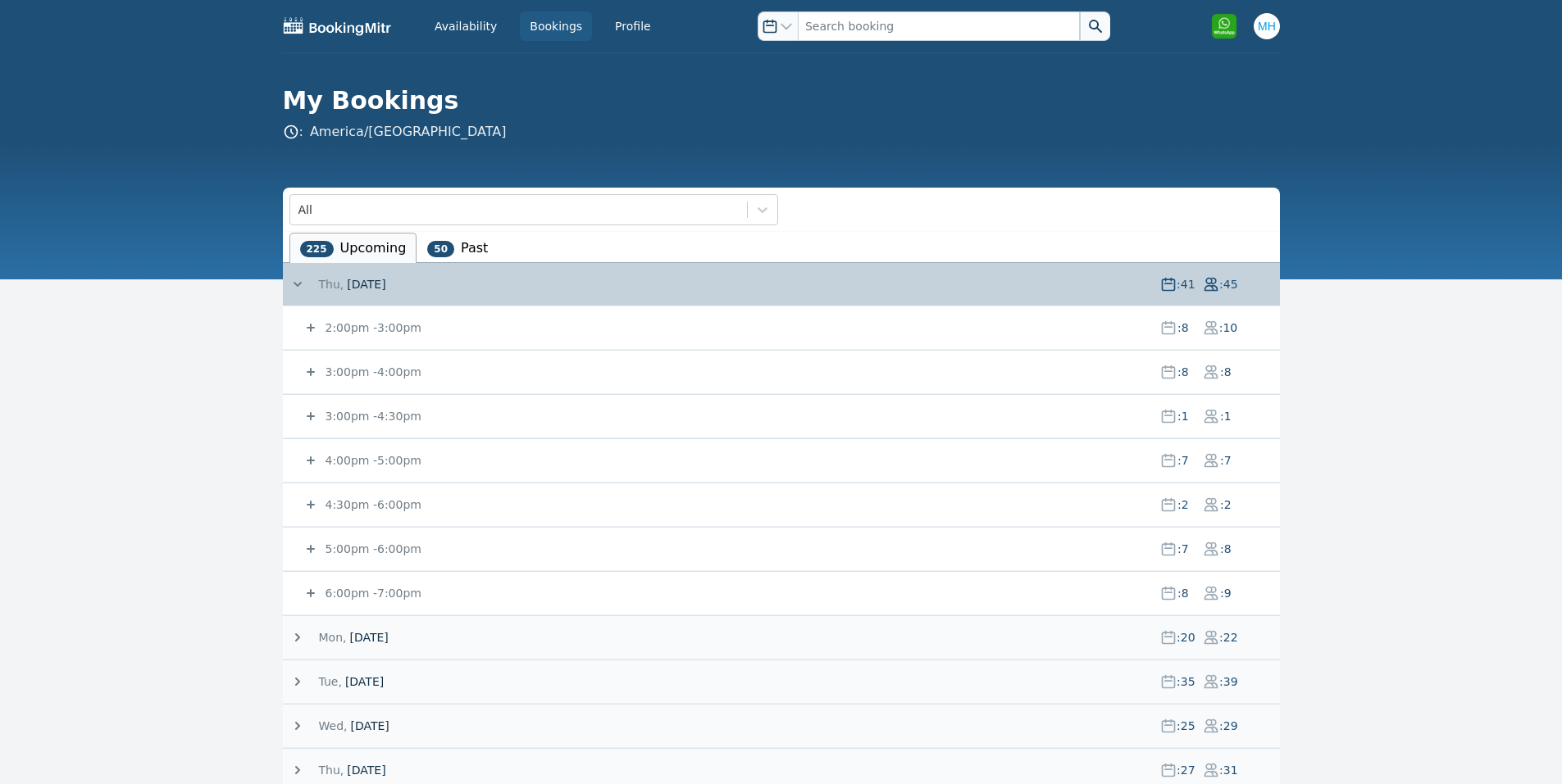
click at [386, 456] on small "4:00pm - 5:00pm" at bounding box center [372, 460] width 99 height 13
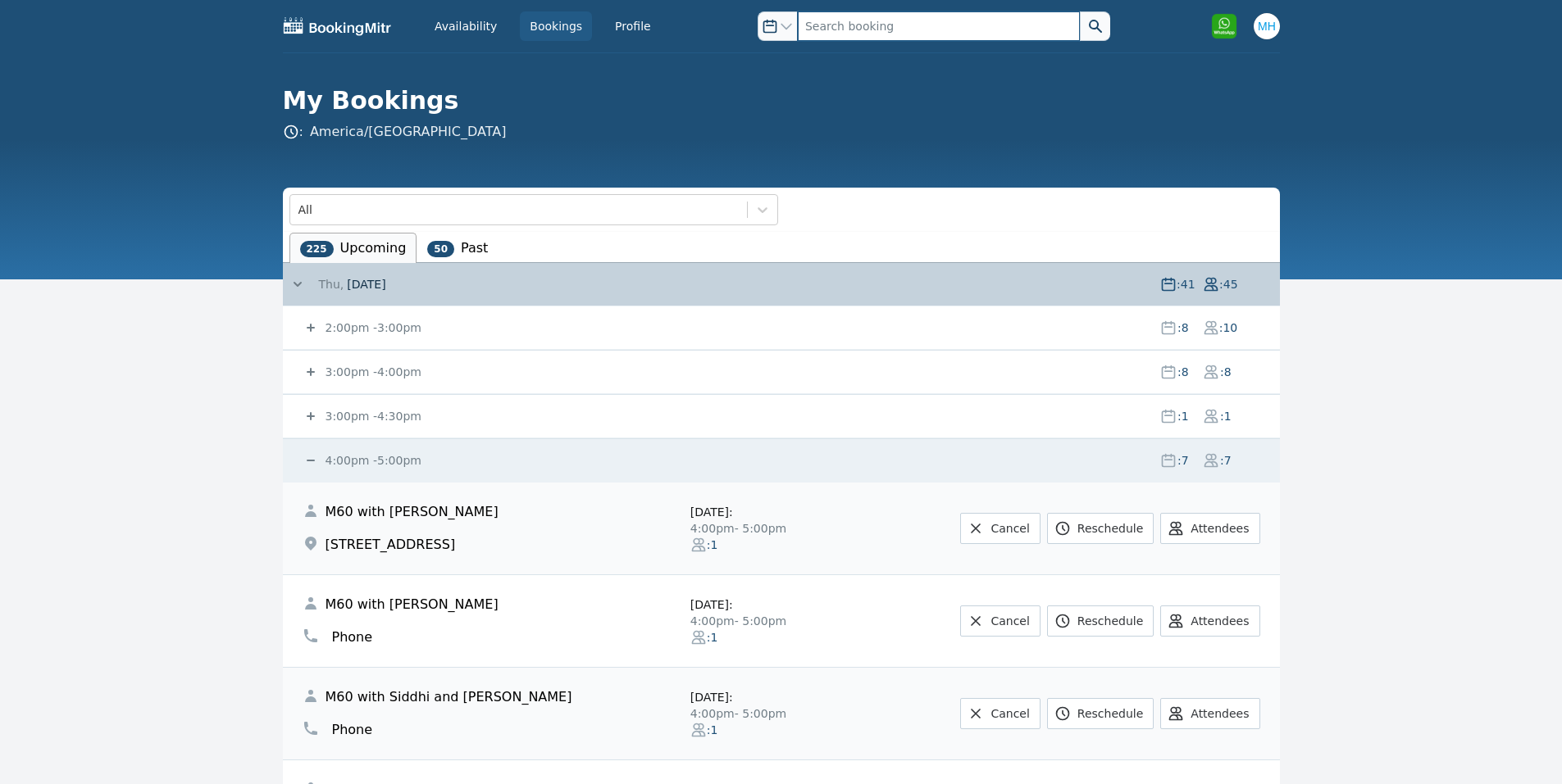
click at [836, 33] on input "text" at bounding box center [939, 27] width 282 height 29
type input "Vabi"
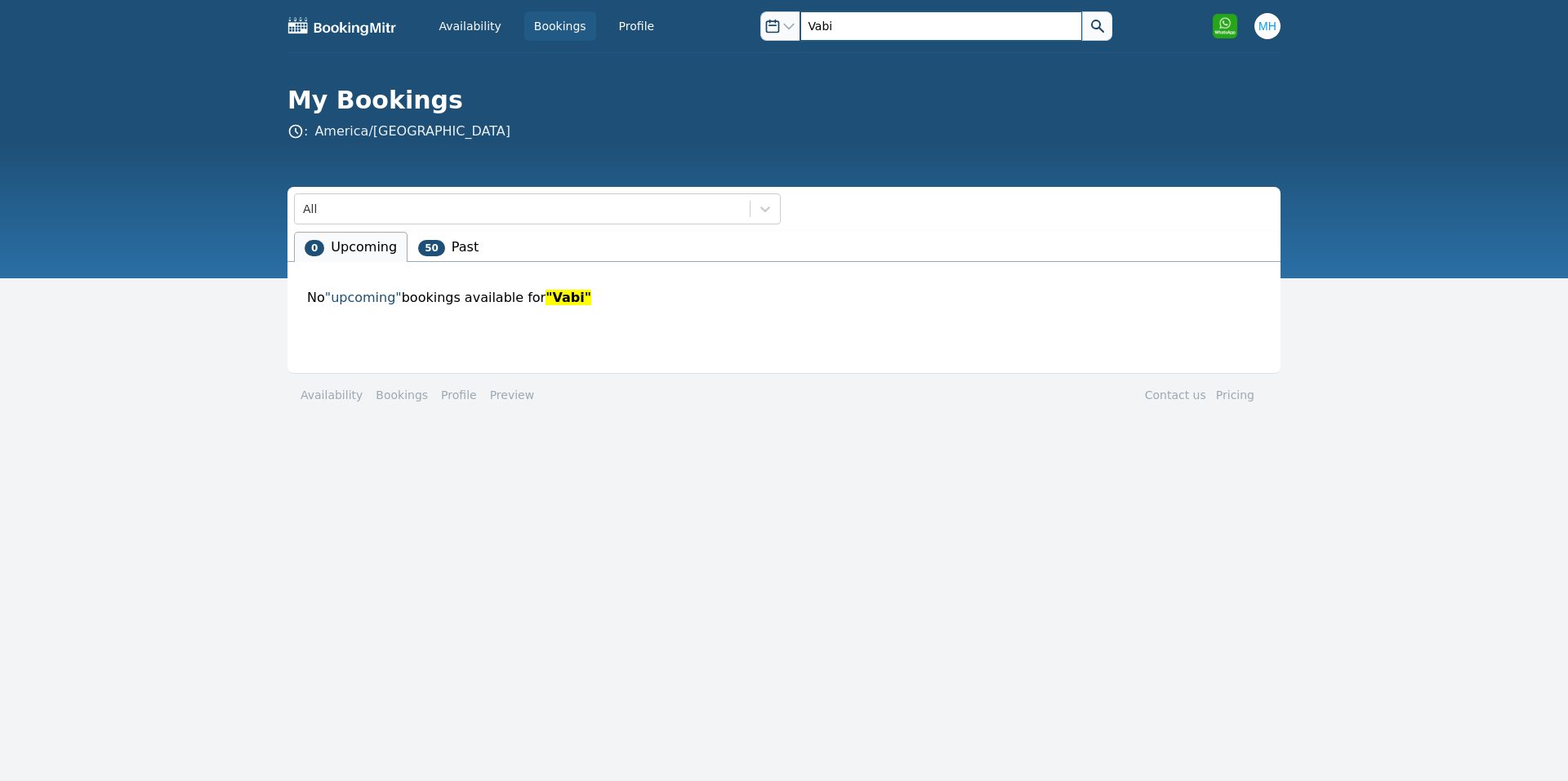
click at [808, 22] on input "Vabi" at bounding box center [941, 26] width 281 height 29
click at [808, 21] on input "Vabi" at bounding box center [941, 26] width 281 height 29
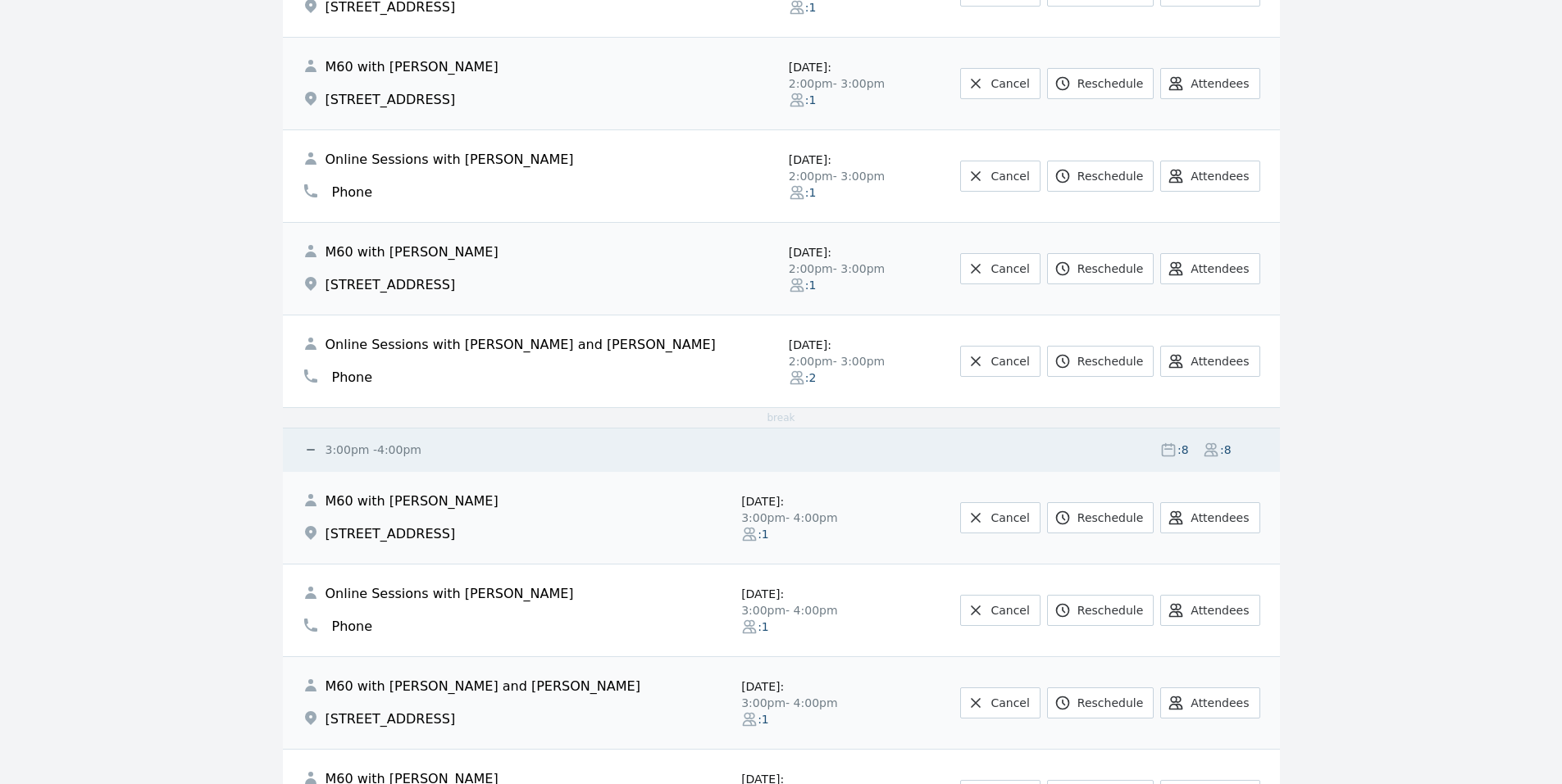
scroll to position [656, 0]
